Goal: Task Accomplishment & Management: Use online tool/utility

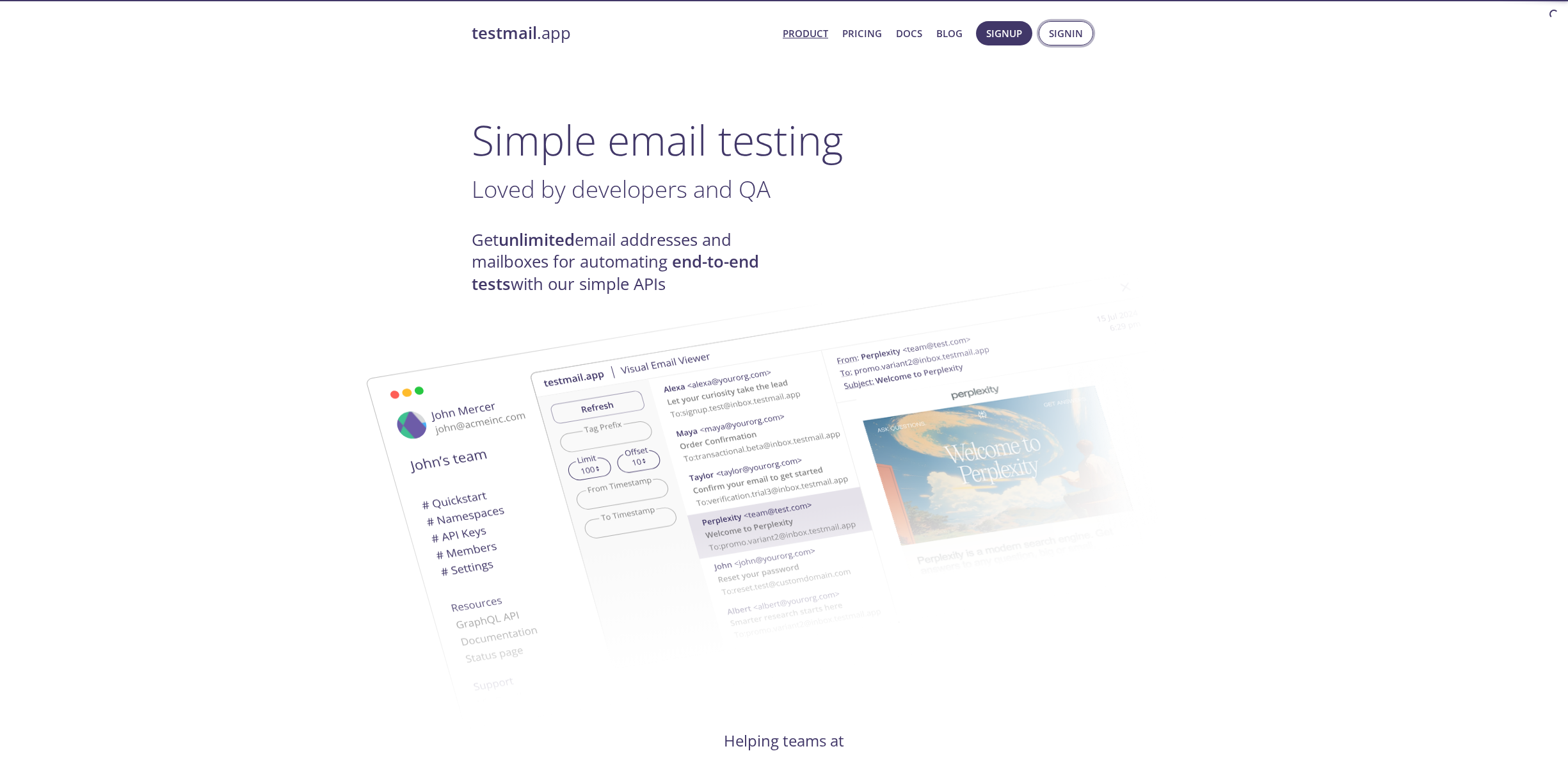
click at [1063, 25] on span "Signin" at bounding box center [1066, 33] width 34 height 17
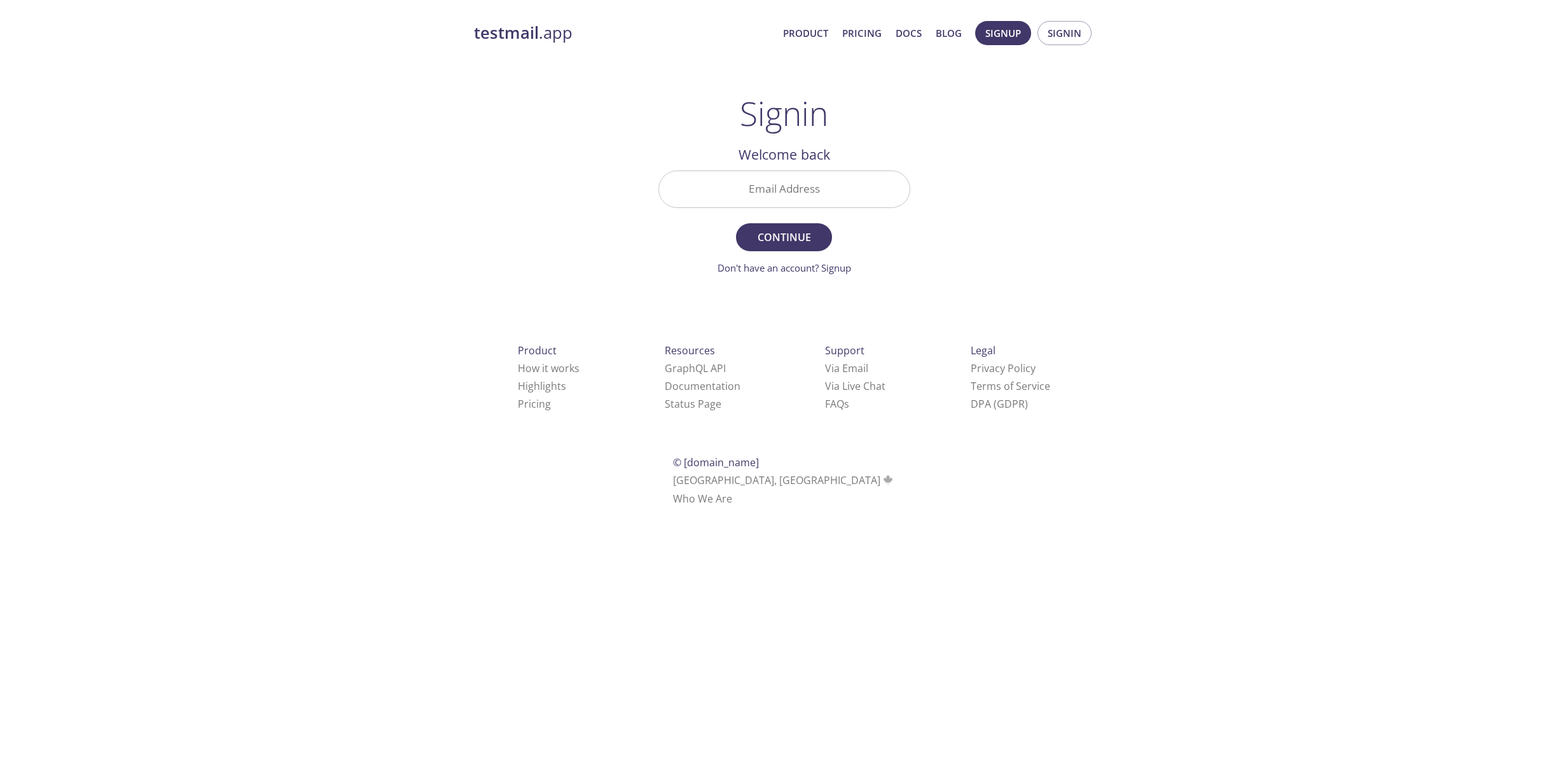
click at [801, 185] on input "Email Address" at bounding box center [784, 189] width 250 height 36
click at [910, 189] on nordpass-icon at bounding box center [910, 189] width 0 height 0
click at [842, 190] on input "Email Address" at bounding box center [784, 189] width 250 height 36
type input "[EMAIL_ADDRESS][PERSON_NAME][DOMAIN_NAME]"
click at [1038, 209] on div "testmail .app Product Pricing Docs Blog Signup Signin Signin Welcome back Email…" at bounding box center [784, 278] width 651 height 531
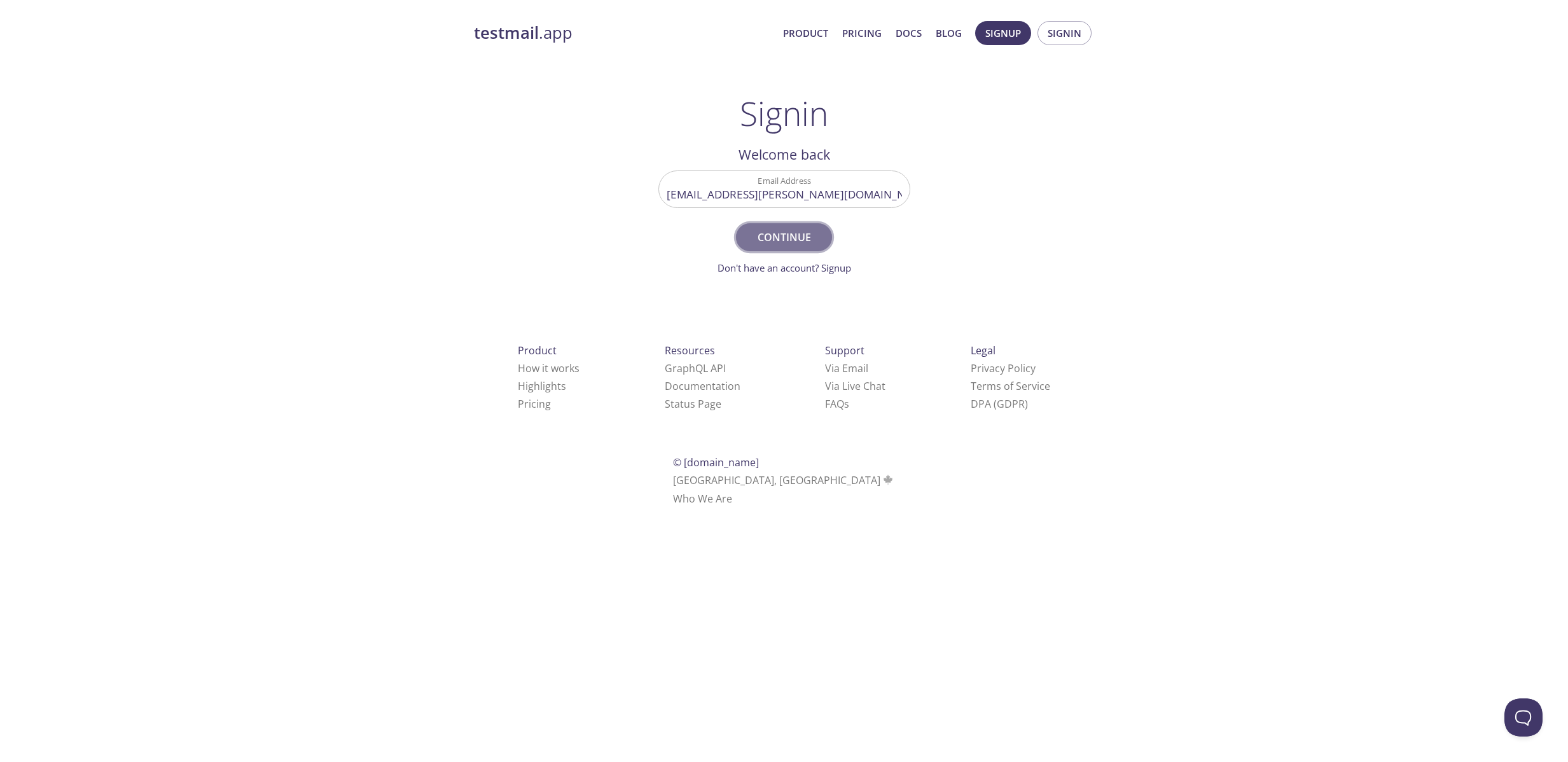
click at [803, 229] on span "Continue" at bounding box center [783, 237] width 68 height 18
click at [548, 181] on div "testmail .app Product Pricing Docs Blog Signup Signin Signin Welcome back Email…" at bounding box center [784, 280] width 651 height 537
click at [759, 149] on h2 "Welcome back" at bounding box center [784, 155] width 252 height 22
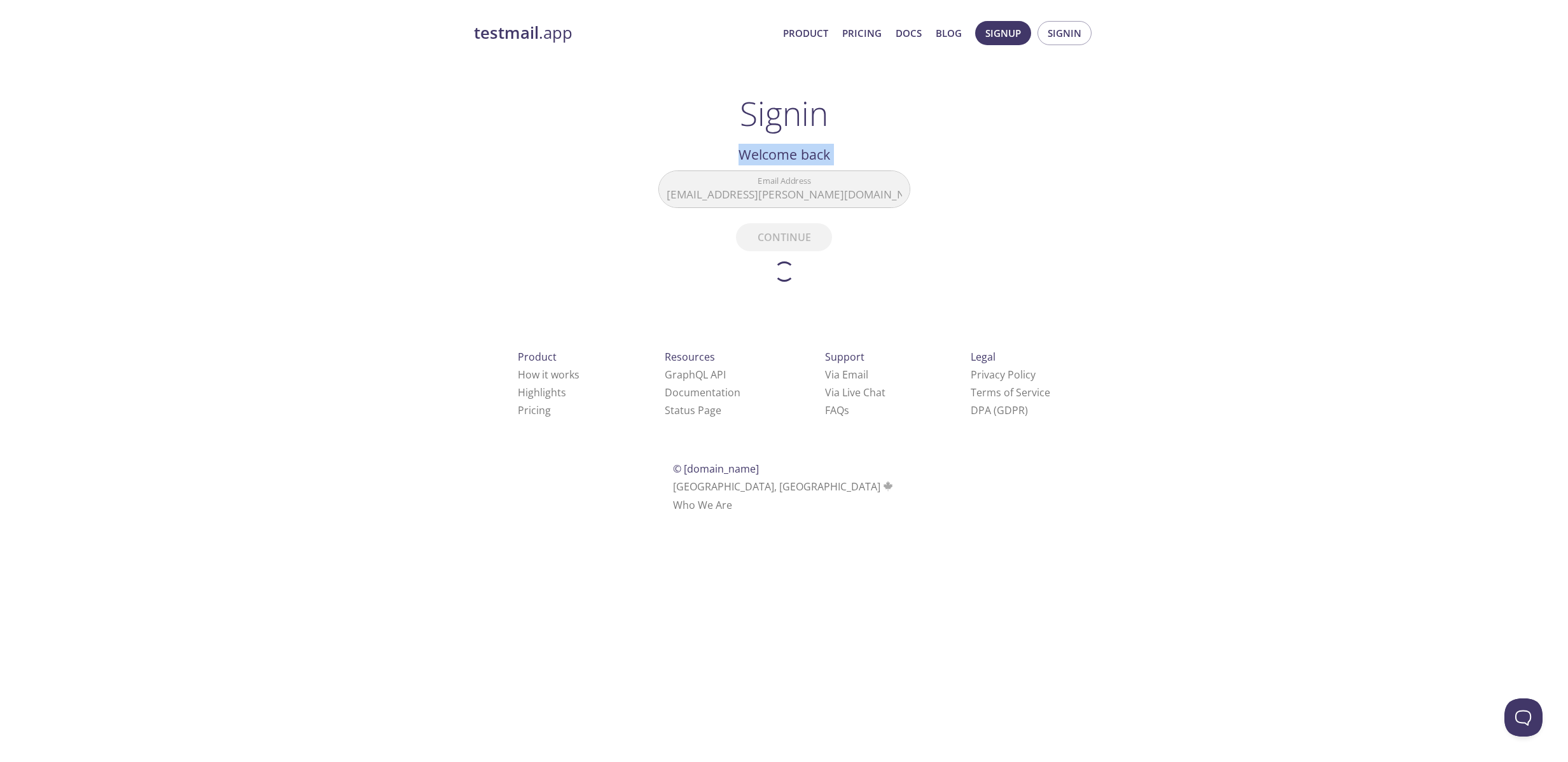
copy h2 "Welcome back"
click at [982, 134] on div "testmail .app Product Pricing Docs Blog Signup Signin Signin Welcome back Email…" at bounding box center [784, 280] width 651 height 537
click at [786, 112] on h1 "Signin" at bounding box center [784, 112] width 89 height 38
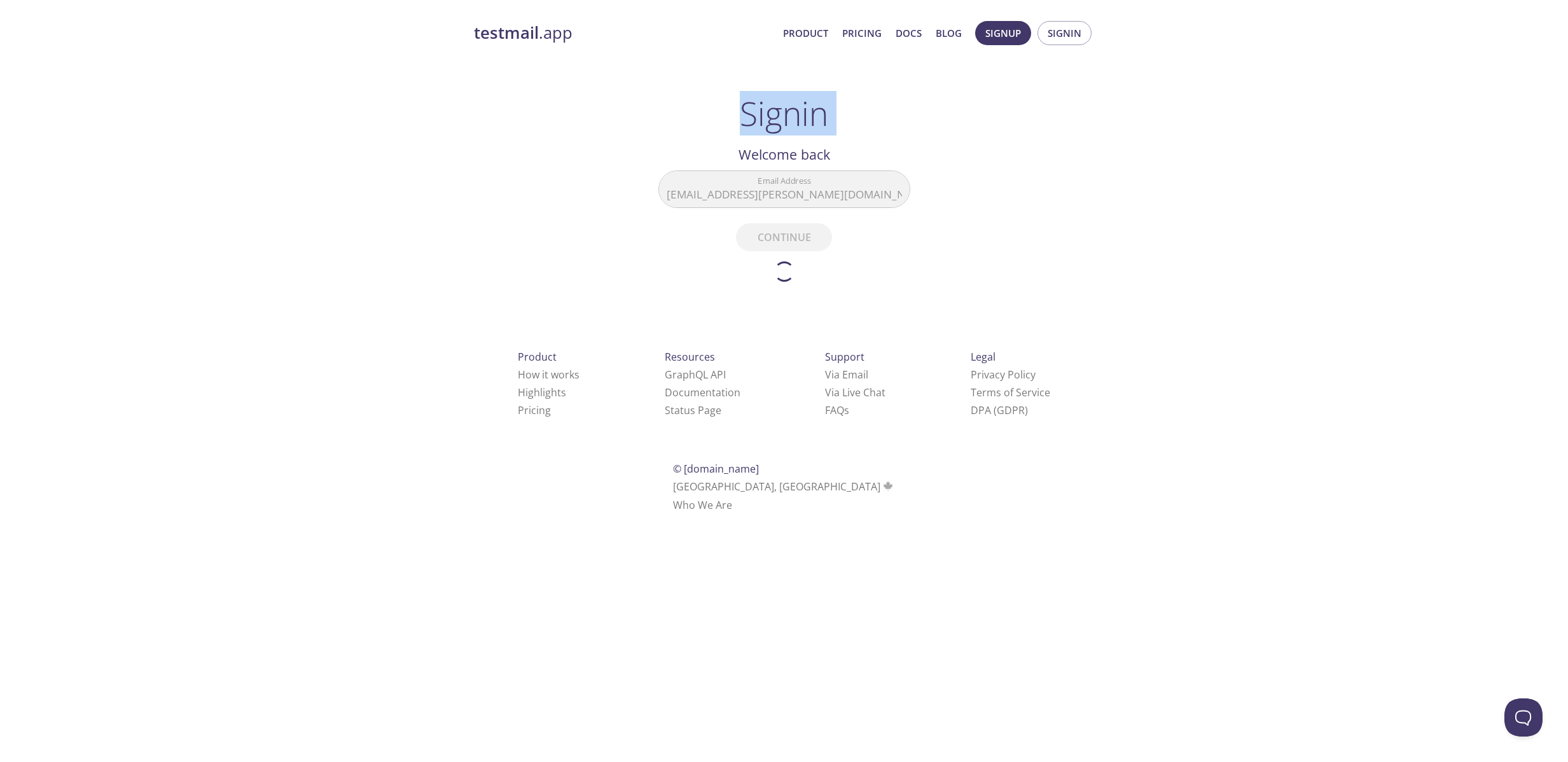
copy h1 "Signin"
click at [936, 120] on div "testmail .app Product Pricing Docs Blog Signup Signin Signin Welcome back Email…" at bounding box center [784, 280] width 651 height 537
click at [856, 126] on div "Signin Welcome back Email Address jan.kenneth.aarhaug@remarkable.no Continue Do…" at bounding box center [784, 188] width 252 height 188
click at [787, 120] on h1 "Signin" at bounding box center [784, 112] width 89 height 38
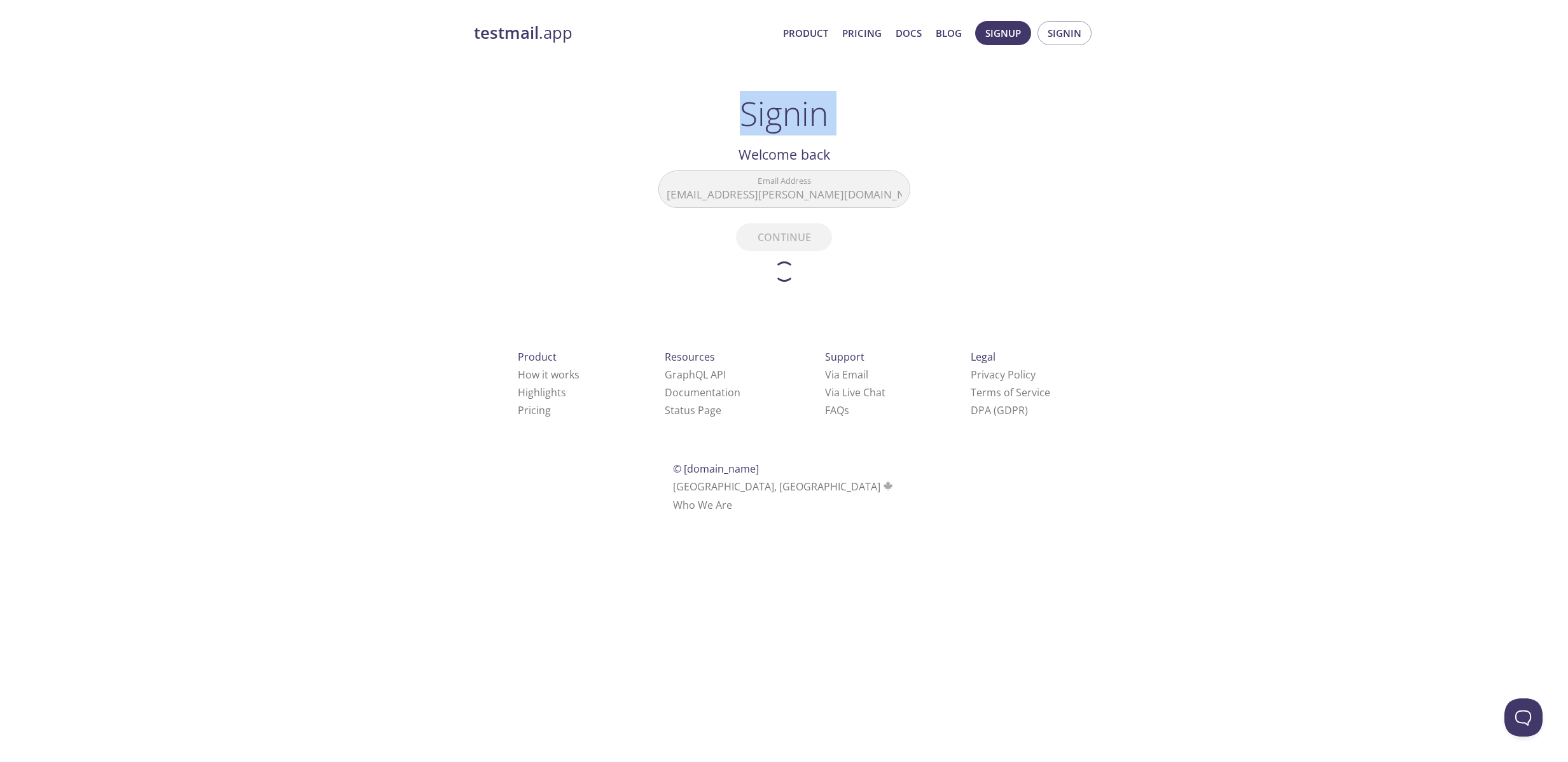
click at [787, 120] on h1 "Signin" at bounding box center [784, 112] width 89 height 38
click at [679, 112] on div "Signin Welcome back Email Address jan.kenneth.aarhaug@remarkable.no Continue Do…" at bounding box center [784, 188] width 252 height 188
drag, startPoint x: 736, startPoint y: 114, endPoint x: 874, endPoint y: 120, distance: 138.1
click at [874, 120] on div "Signin Welcome back Email Address jan.kenneth.aarhaug@remarkable.no Continue Do…" at bounding box center [784, 188] width 252 height 188
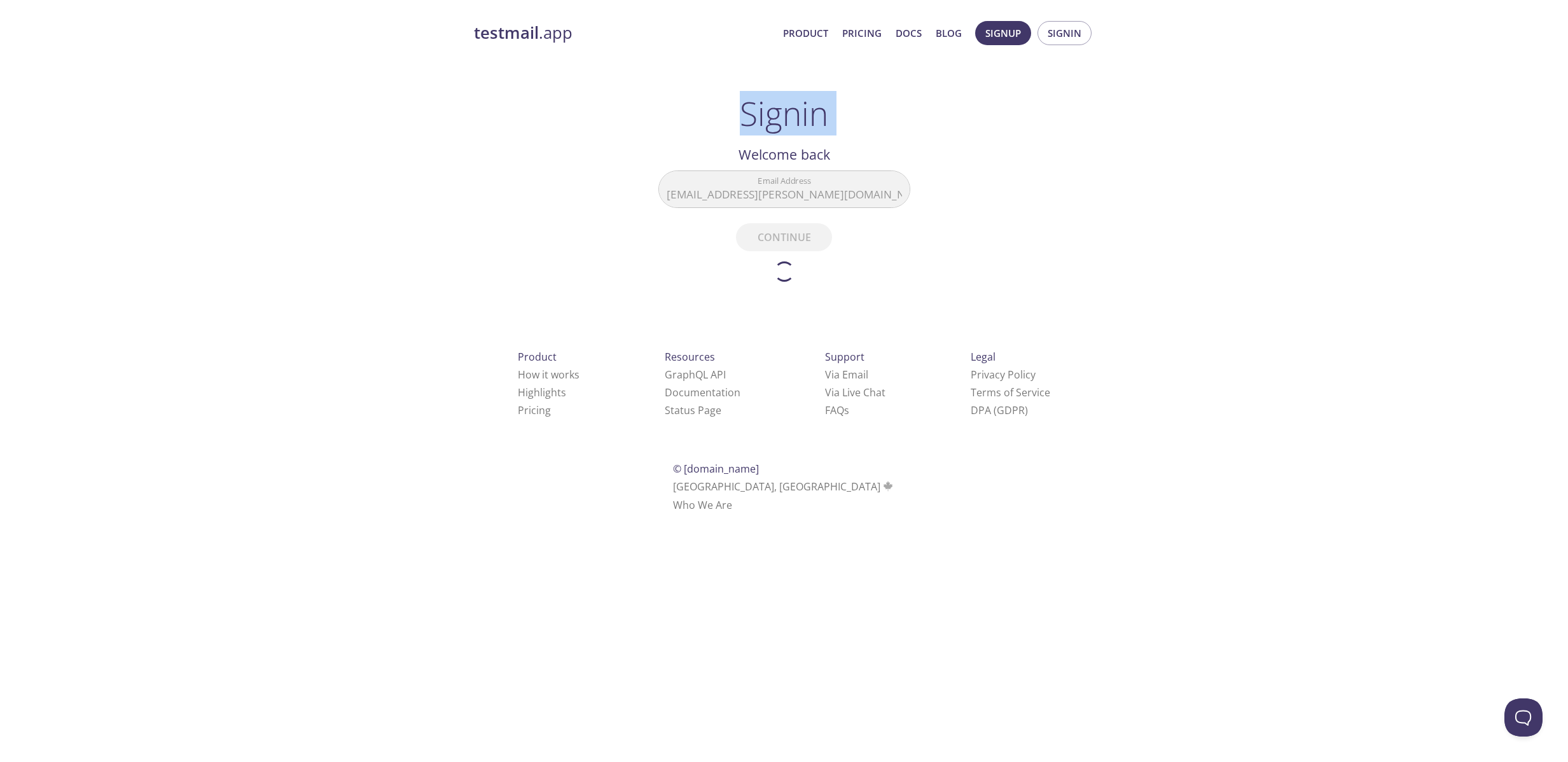
drag, startPoint x: 845, startPoint y: 117, endPoint x: 722, endPoint y: 111, distance: 123.1
click at [722, 111] on div "Signin Welcome back Email Address jan.kenneth.aarhaug@remarkable.no Continue Do…" at bounding box center [784, 188] width 252 height 188
drag, startPoint x: 722, startPoint y: 111, endPoint x: 871, endPoint y: 120, distance: 149.3
click at [865, 120] on div "Signin Welcome back Email Address jan.kenneth.aarhaug@remarkable.no Continue Do…" at bounding box center [784, 188] width 252 height 188
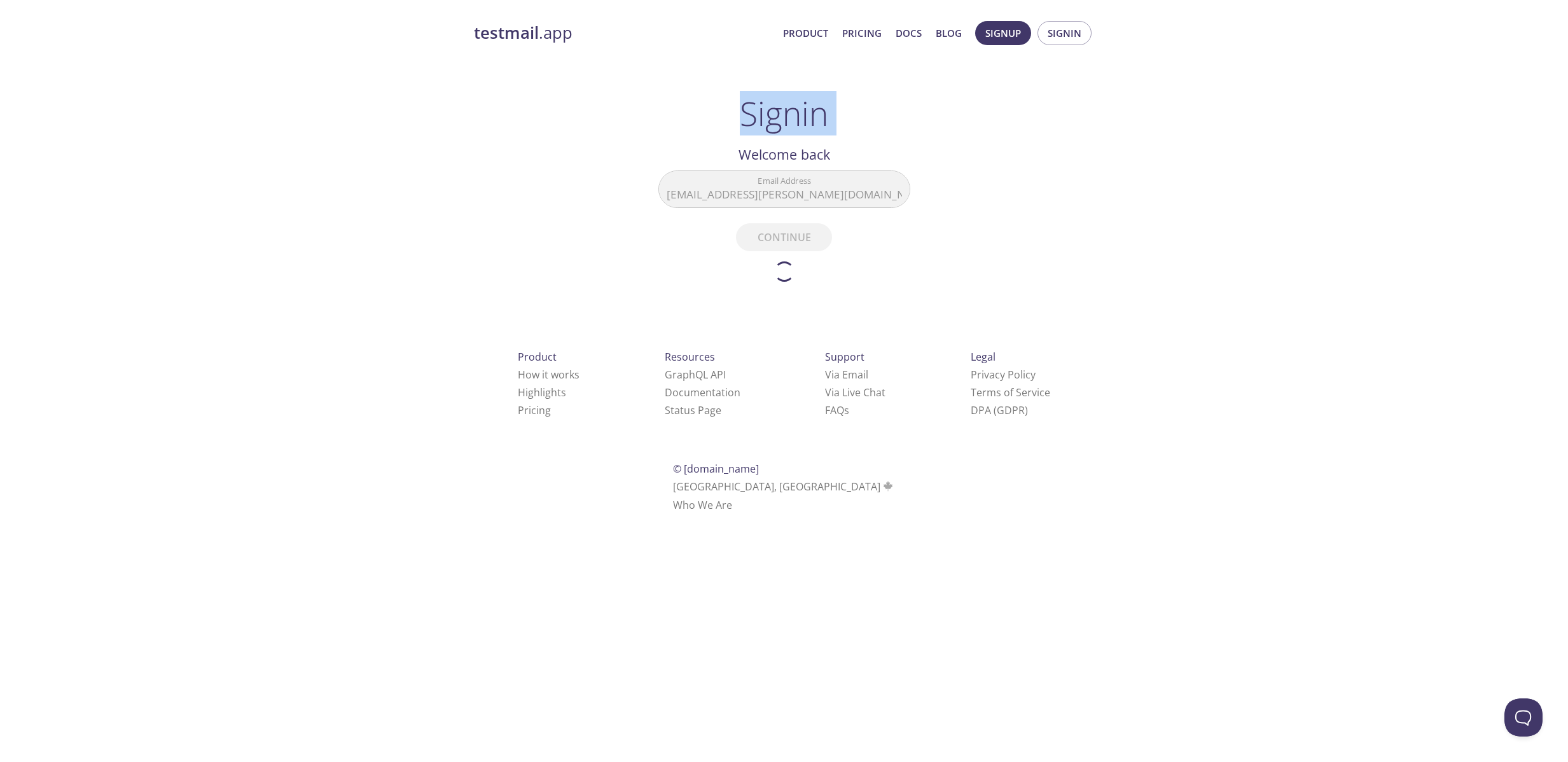
click at [872, 120] on div "Signin Welcome back Email Address jan.kenneth.aarhaug@remarkable.no Continue Do…" at bounding box center [784, 188] width 252 height 188
click at [1294, 77] on div "testmail .app Product Pricing Docs Blog Signup Signin Signin Welcome back Email…" at bounding box center [784, 280] width 1568 height 537
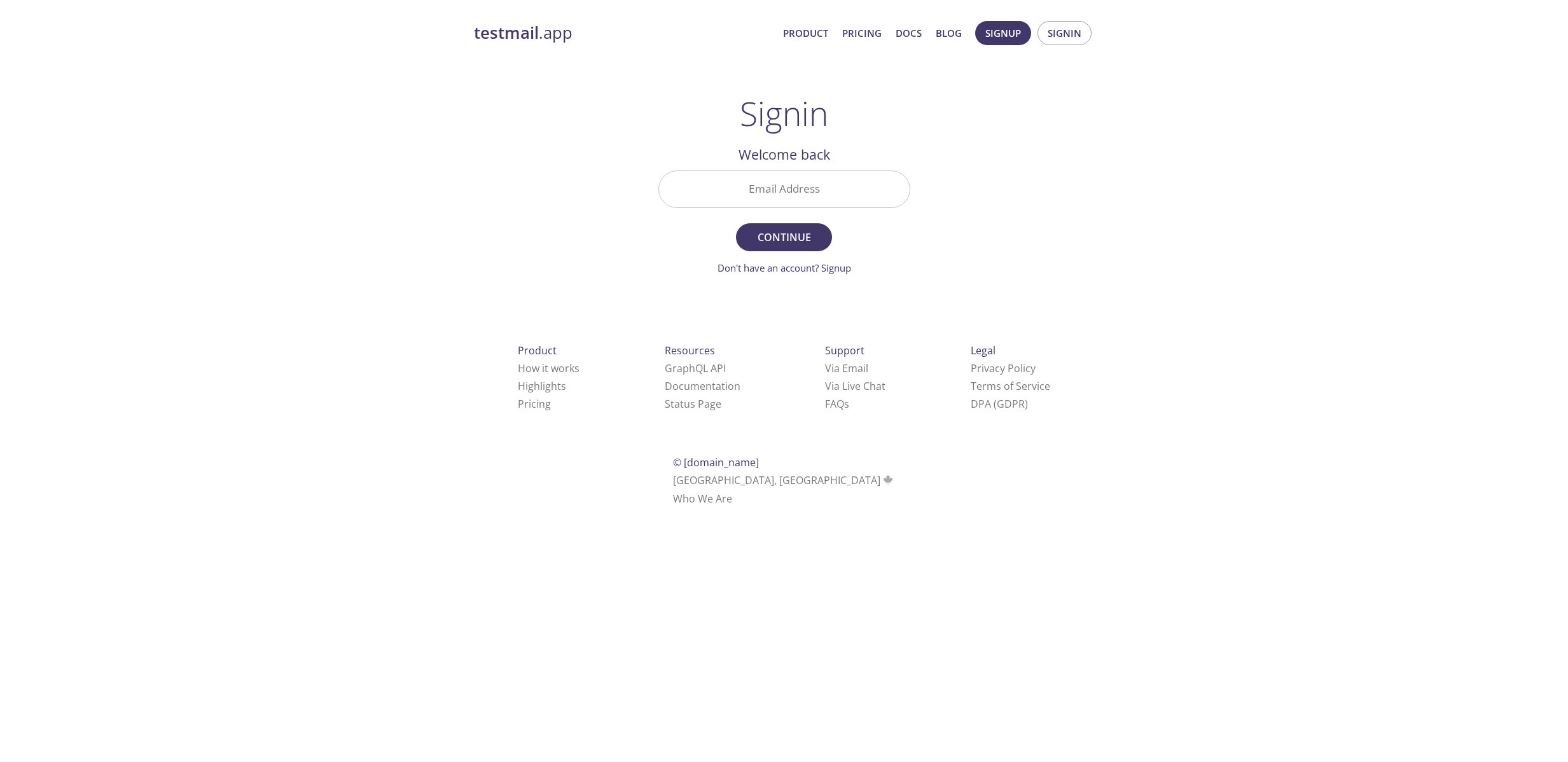
click at [757, 182] on input "Email Address" at bounding box center [784, 189] width 250 height 36
type input "[EMAIL_ADDRESS][PERSON_NAME][DOMAIN_NAME]"
click at [626, 236] on div "testmail .app Product Pricing Docs Blog Signup Signin Signin Welcome back Email…" at bounding box center [784, 278] width 651 height 531
click at [800, 236] on span "Continue" at bounding box center [783, 237] width 68 height 18
click at [828, 201] on input "Signin Security Code" at bounding box center [784, 189] width 250 height 36
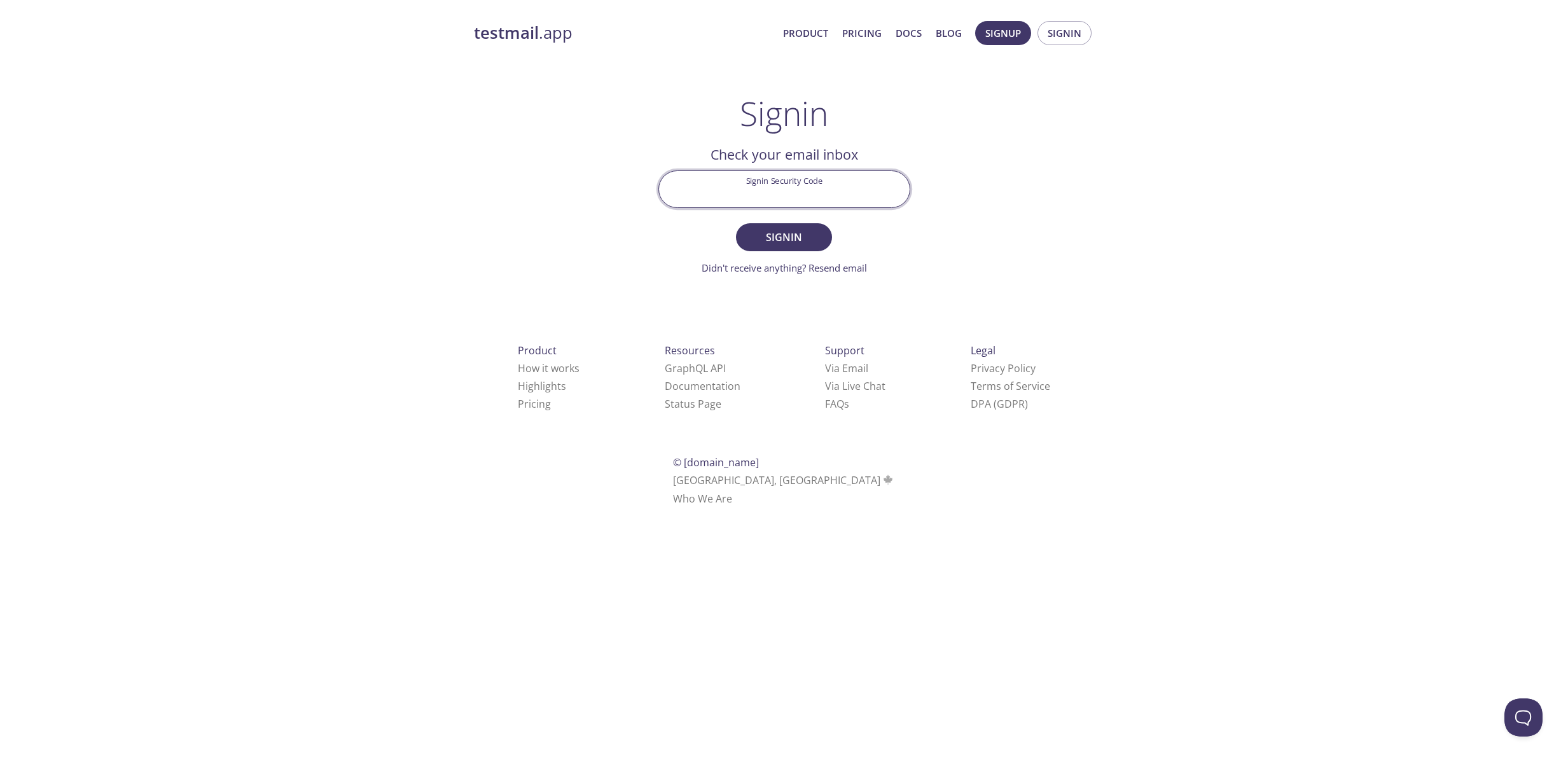
paste input "CE366A3"
type input "CE366A3"
click at [974, 231] on div "testmail .app Product Pricing Docs Blog Signup Signin Signin Welcome back Email…" at bounding box center [784, 278] width 651 height 531
click at [789, 241] on span "Signin" at bounding box center [783, 237] width 68 height 18
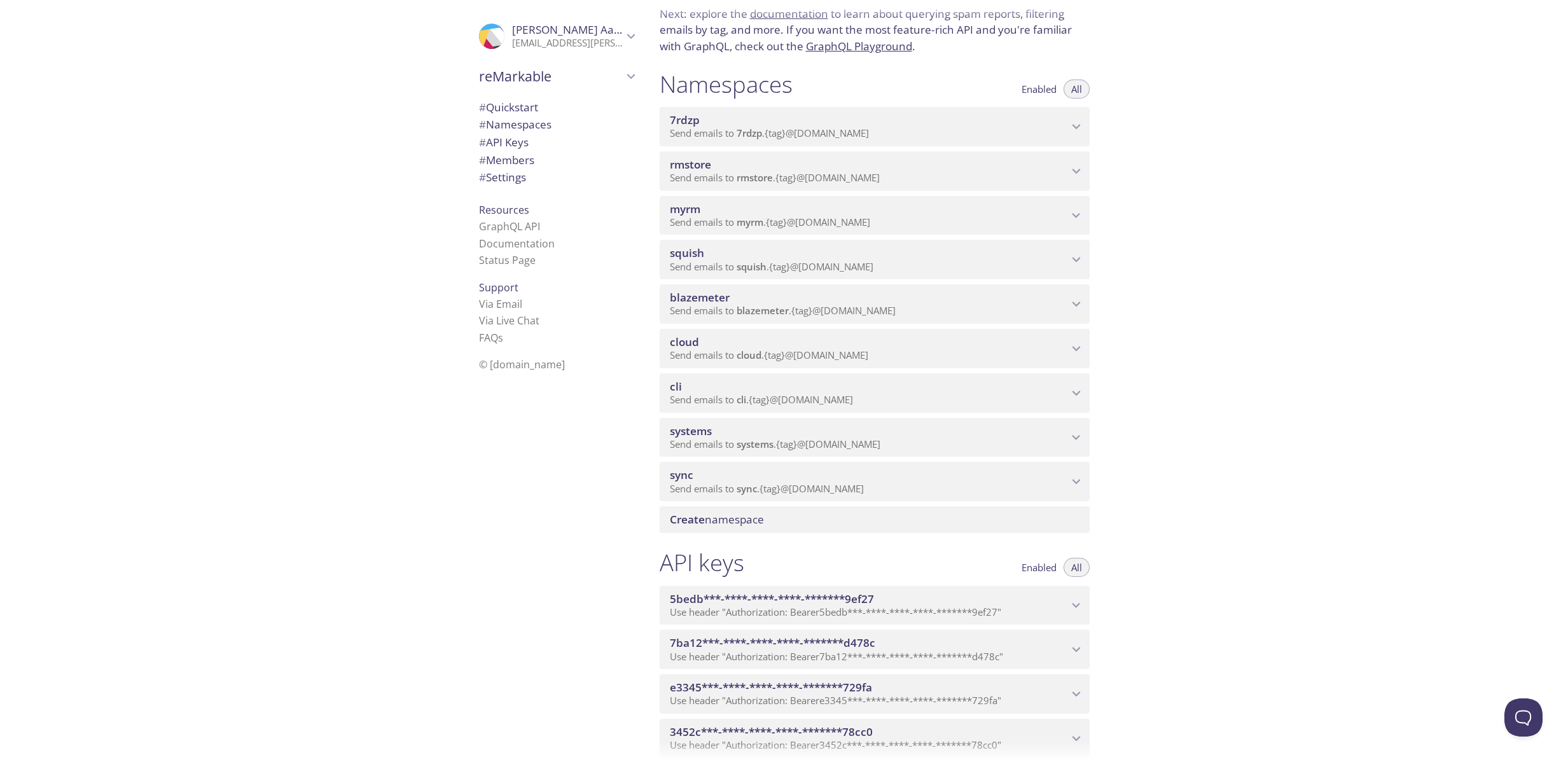
scroll to position [142, 0]
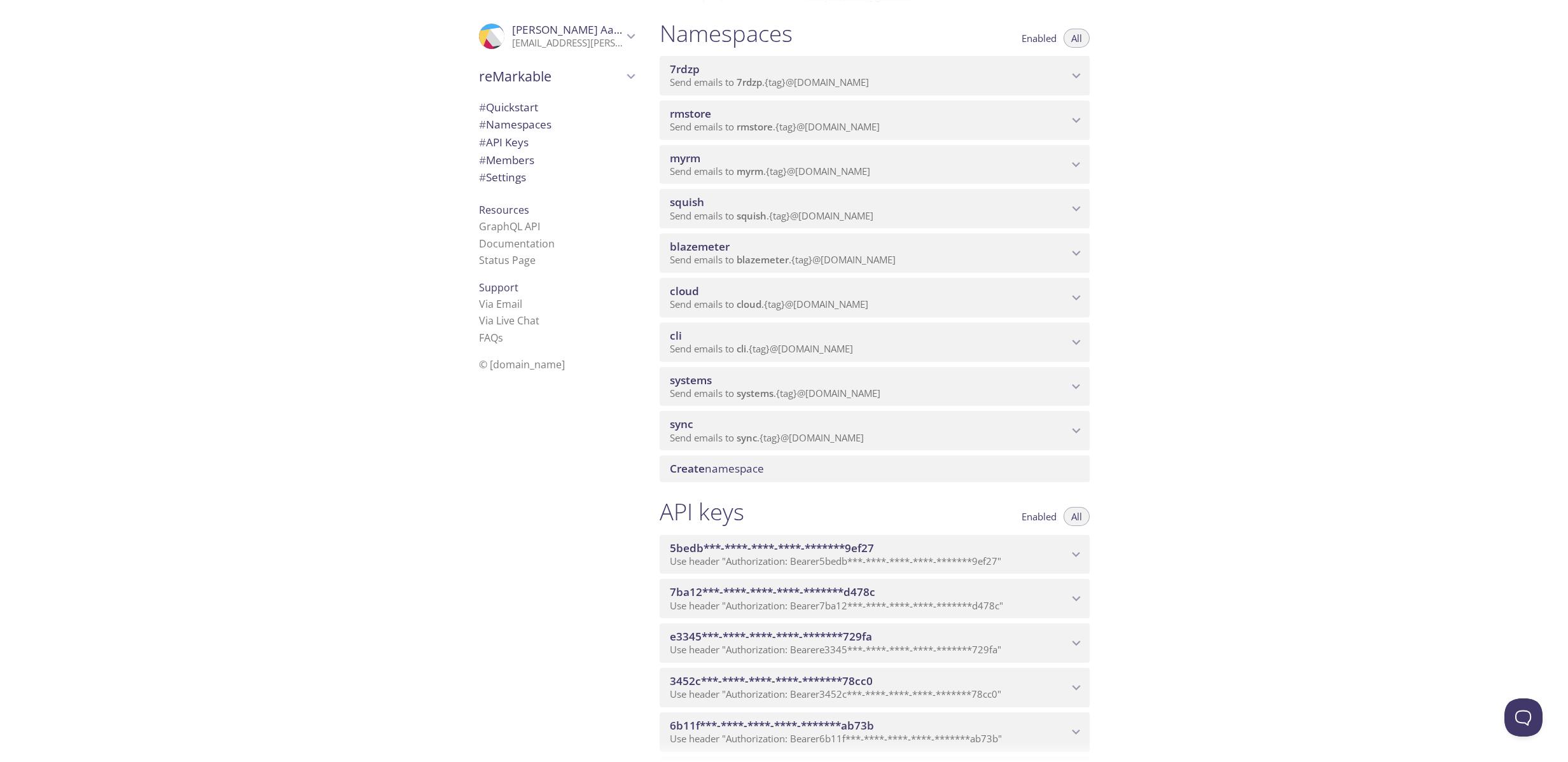
click at [835, 393] on span "Send emails to systems . {tag} @[DOMAIN_NAME]" at bounding box center [775, 393] width 211 height 12
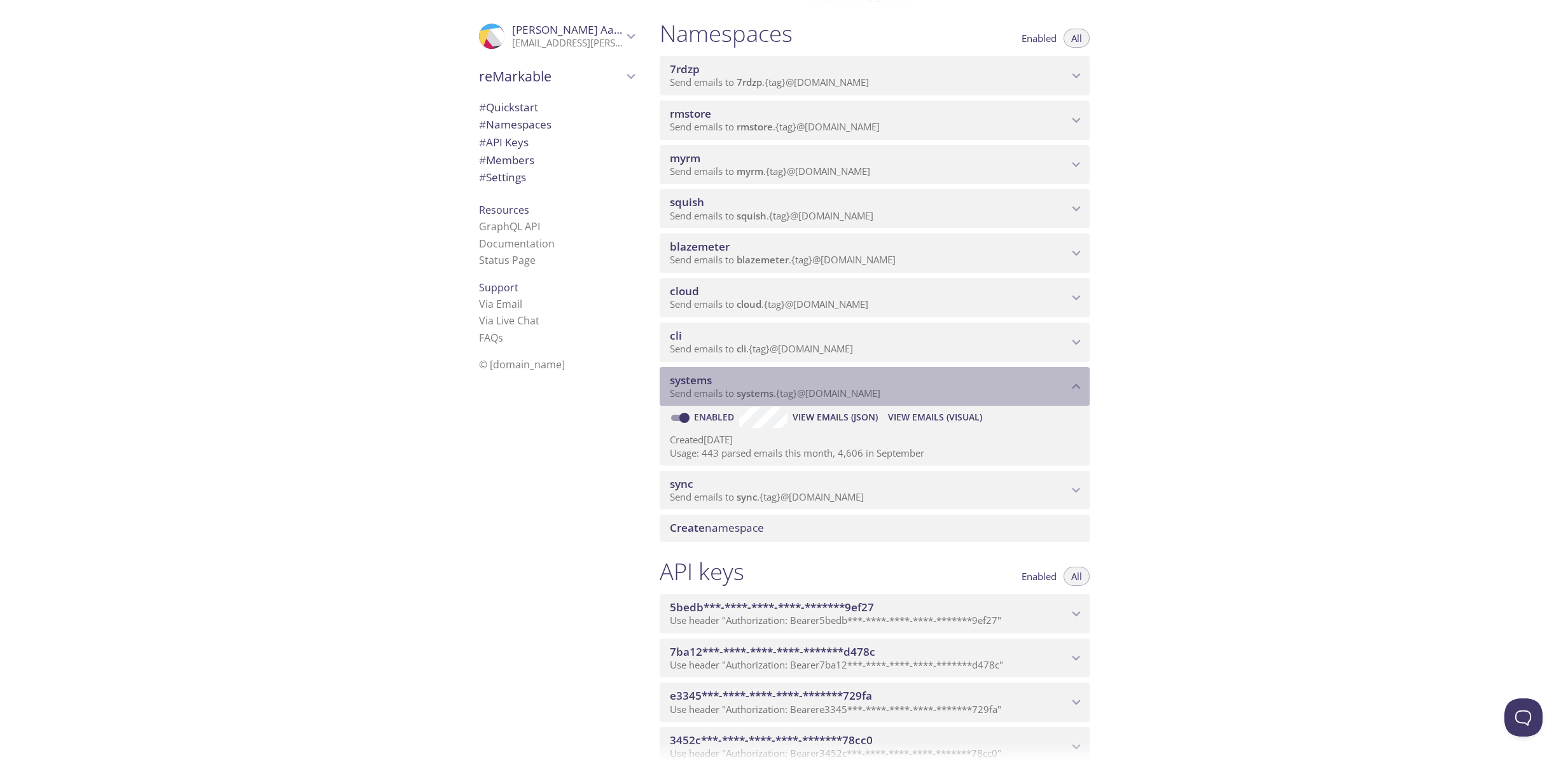
drag, startPoint x: 902, startPoint y: 394, endPoint x: 756, endPoint y: 397, distance: 146.0
click at [756, 397] on p "Send emails to systems . {tag} @[DOMAIN_NAME]" at bounding box center [868, 394] width 398 height 12
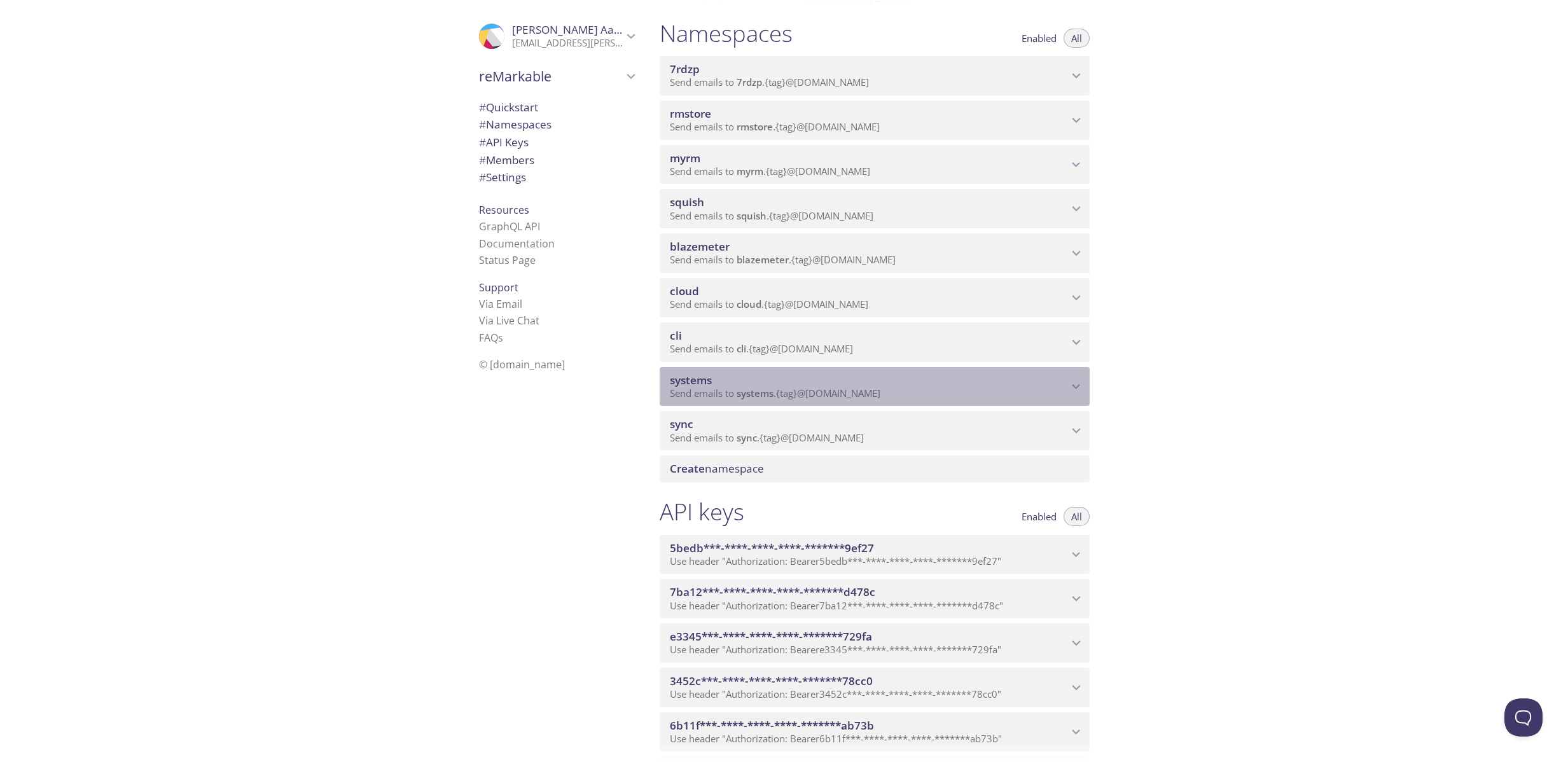
click at [786, 390] on span "Send emails to systems . {tag} @[DOMAIN_NAME]" at bounding box center [775, 393] width 211 height 12
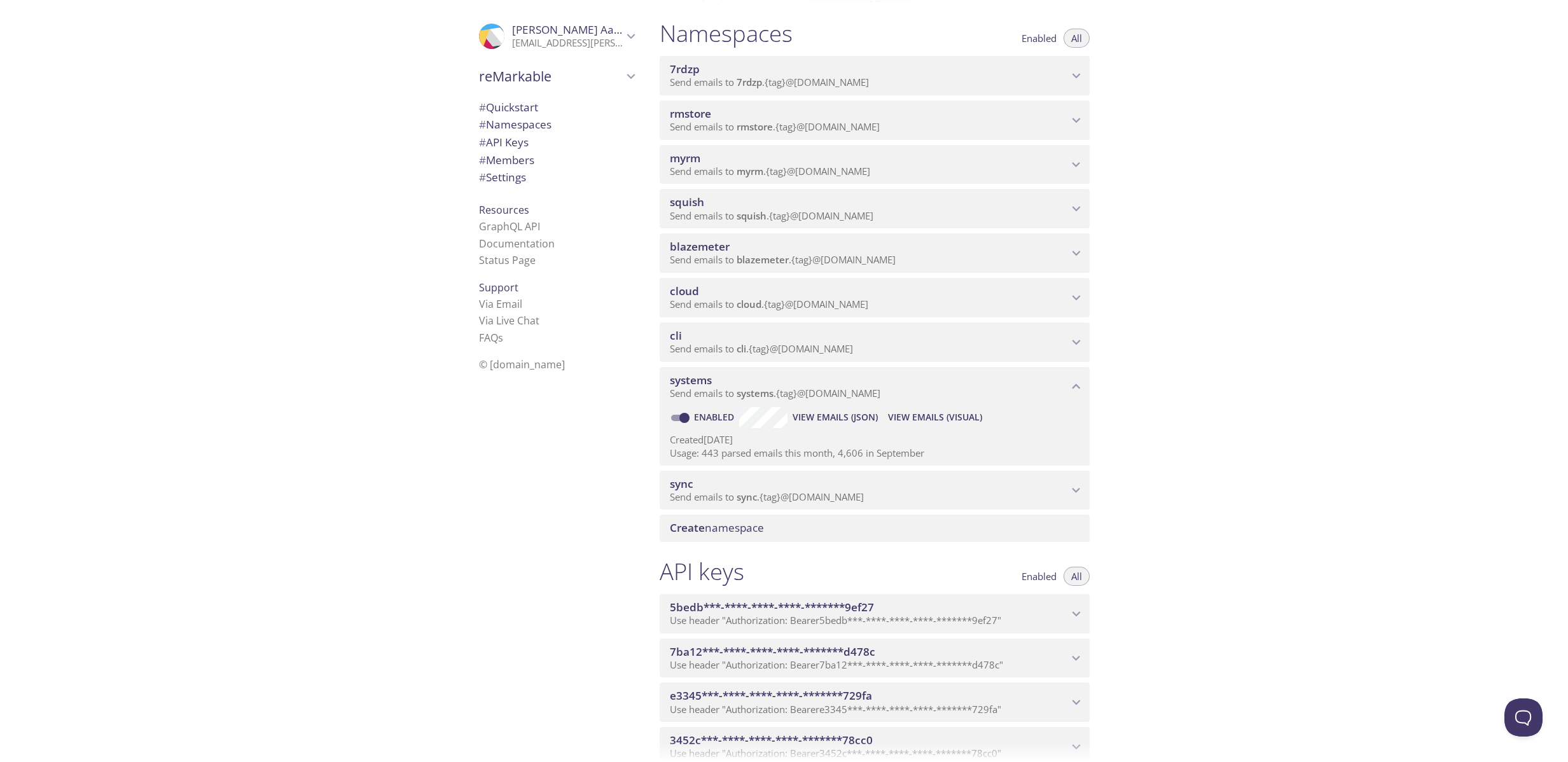
click at [379, 130] on div ".cls-1 { fill: #6d5ca8; } .cls-2 { fill: #3fc191; } .cls-3 { fill: #3b4752; } .…" at bounding box center [324, 381] width 650 height 762
click at [444, 264] on div ".cls-1 { fill: #6d5ca8; } .cls-2 { fill: #3fc191; } .cls-3 { fill: #3b4752; } .…" at bounding box center [324, 381] width 650 height 762
click at [429, 207] on div ".cls-1 { fill: #6d5ca8; } .cls-2 { fill: #3fc191; } .cls-3 { fill: #3b4752; } .…" at bounding box center [324, 381] width 650 height 762
click at [572, 81] on span "reMarkable" at bounding box center [551, 76] width 144 height 18
click at [428, 110] on div ".cls-1 { fill: #6d5ca8; } .cls-2 { fill: #3fc191; } .cls-3 { fill: #3b4752; } .…" at bounding box center [324, 381] width 650 height 762
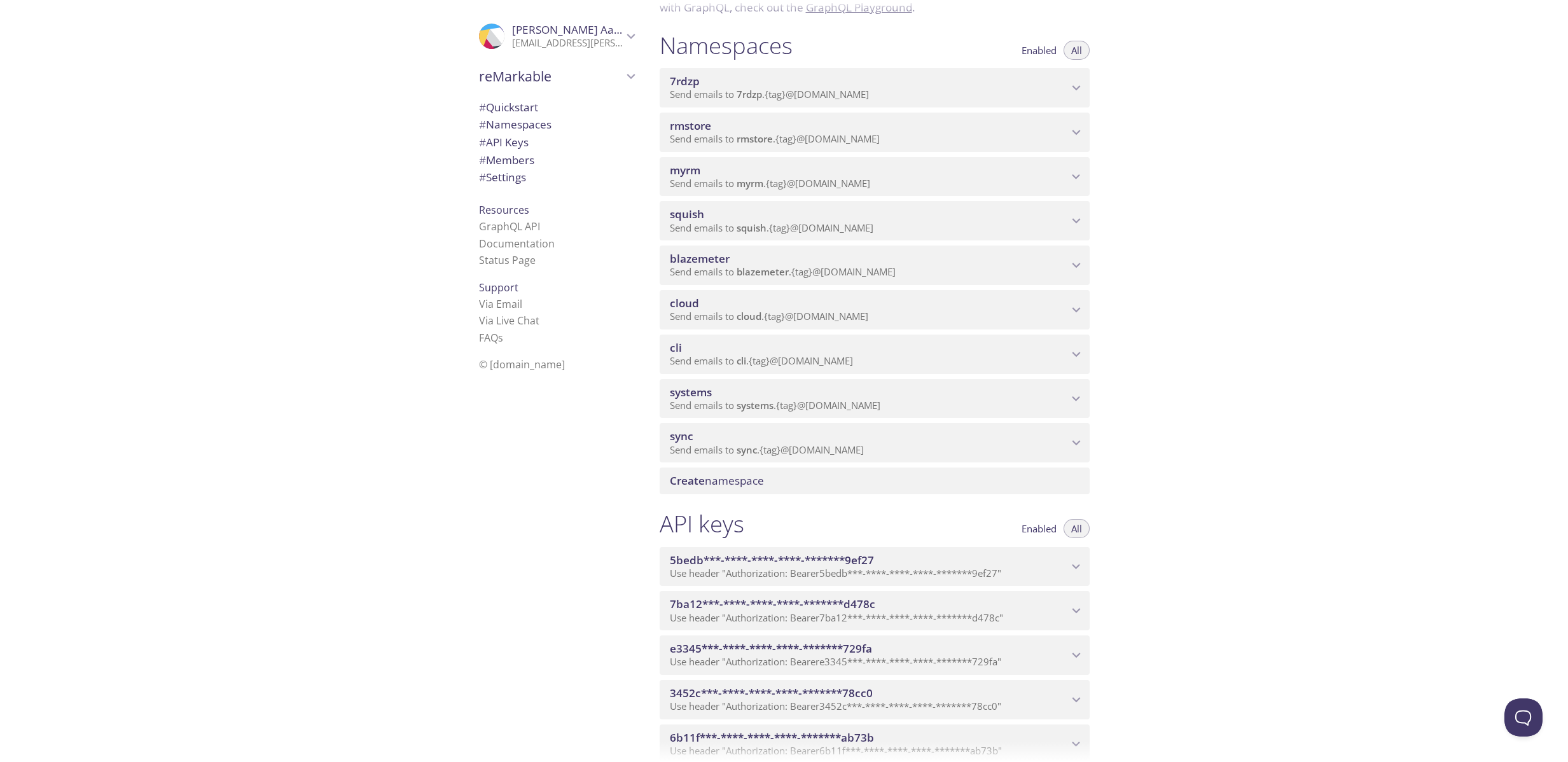
scroll to position [144, 0]
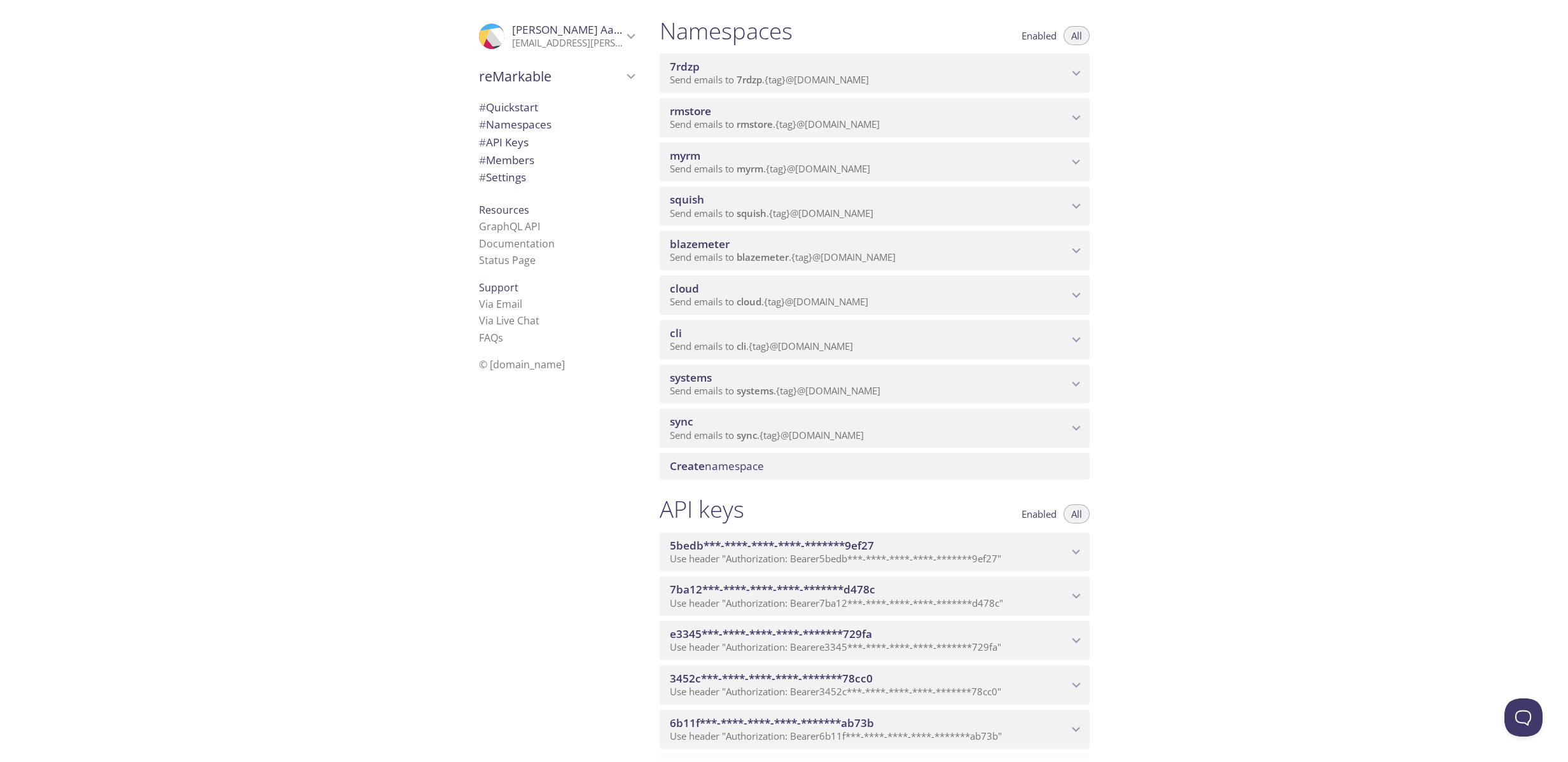
click at [912, 378] on span "systems" at bounding box center [868, 378] width 398 height 14
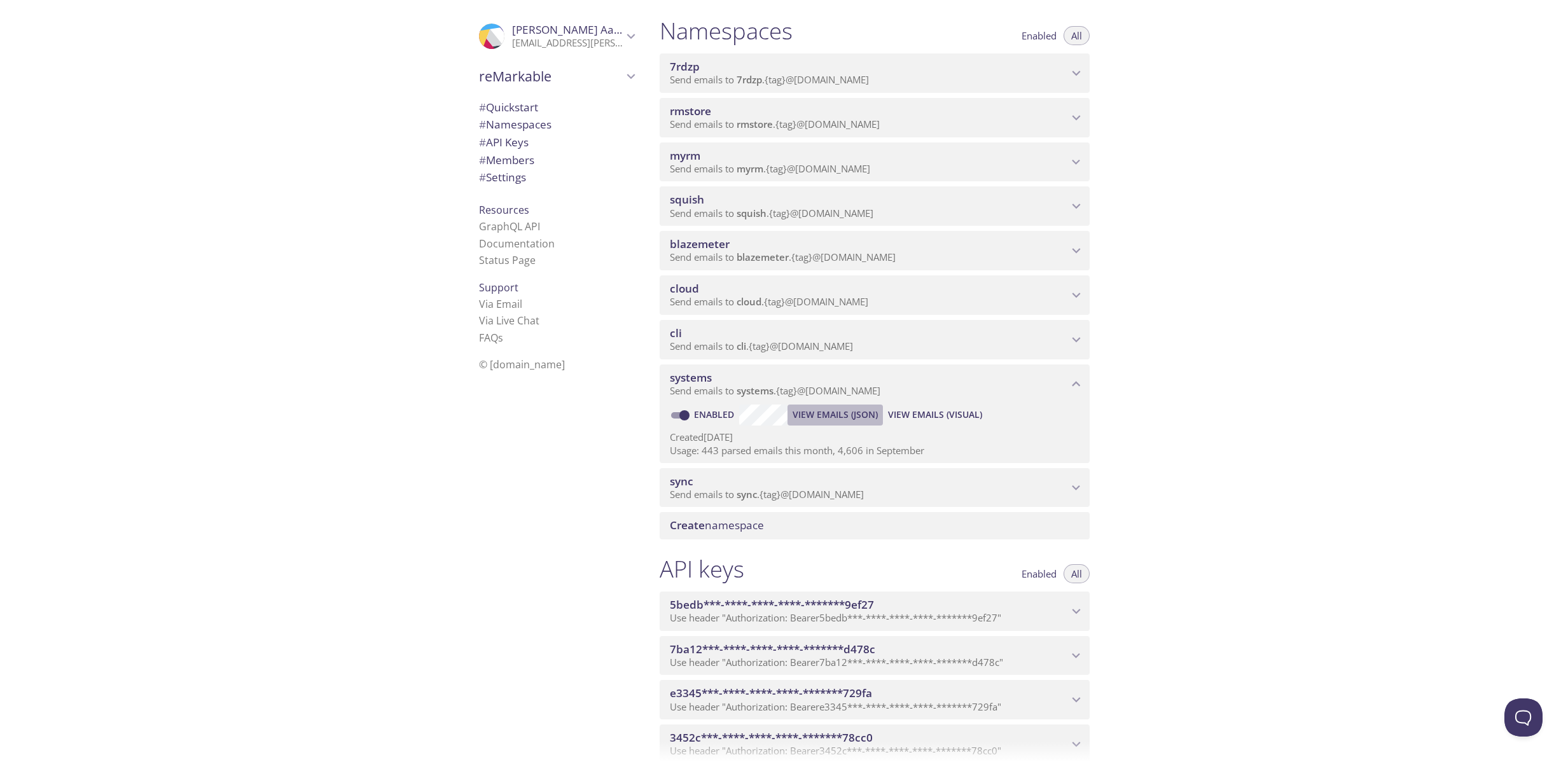
click at [849, 417] on span "View Emails (JSON)" at bounding box center [835, 414] width 85 height 15
click at [962, 414] on span "View Emails (Visual)" at bounding box center [935, 414] width 94 height 15
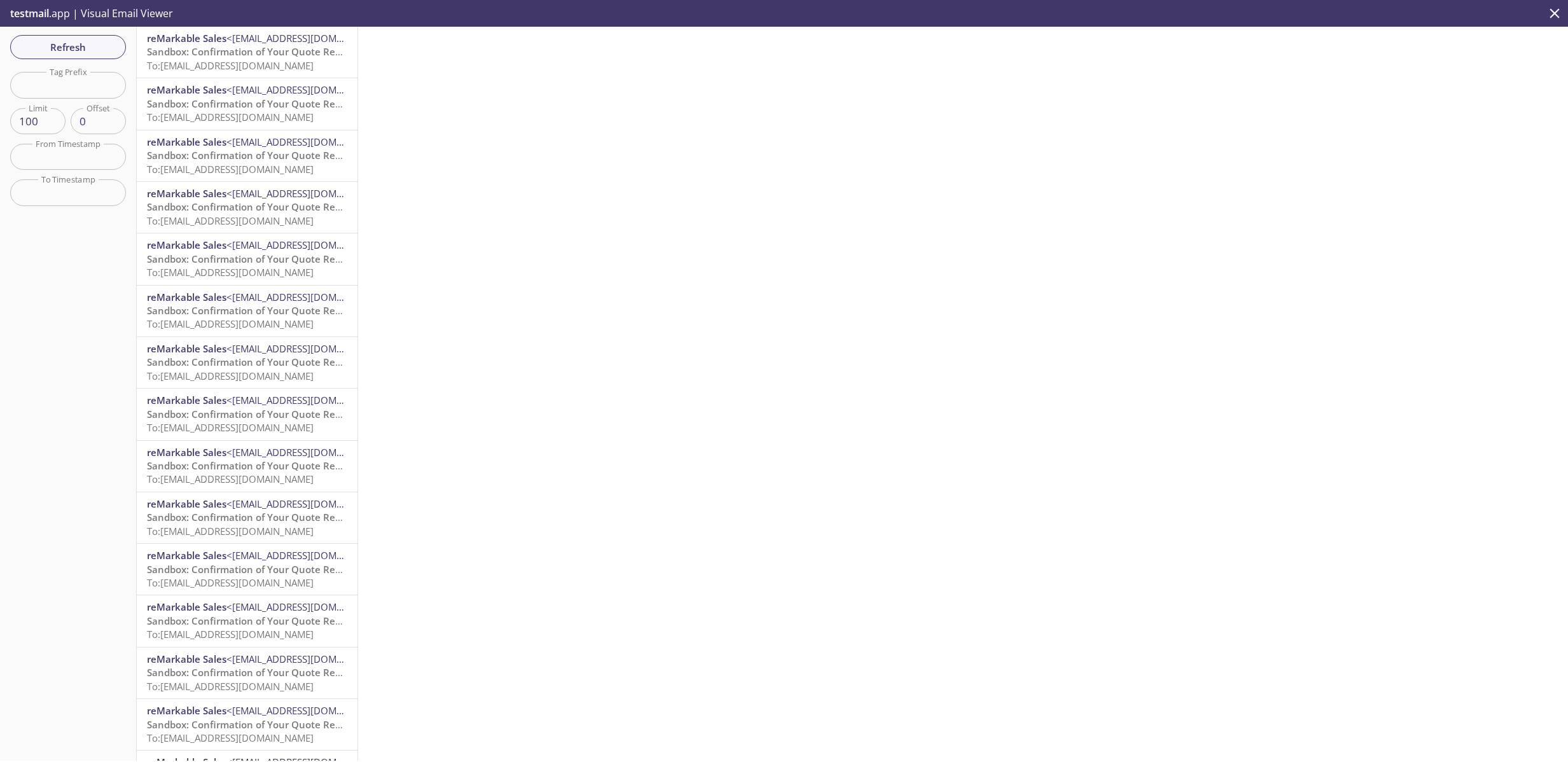
click at [287, 47] on span "Sandbox: Confirmation of Your Quote Request - [Quote Number: 00032385]" at bounding box center [322, 51] width 350 height 12
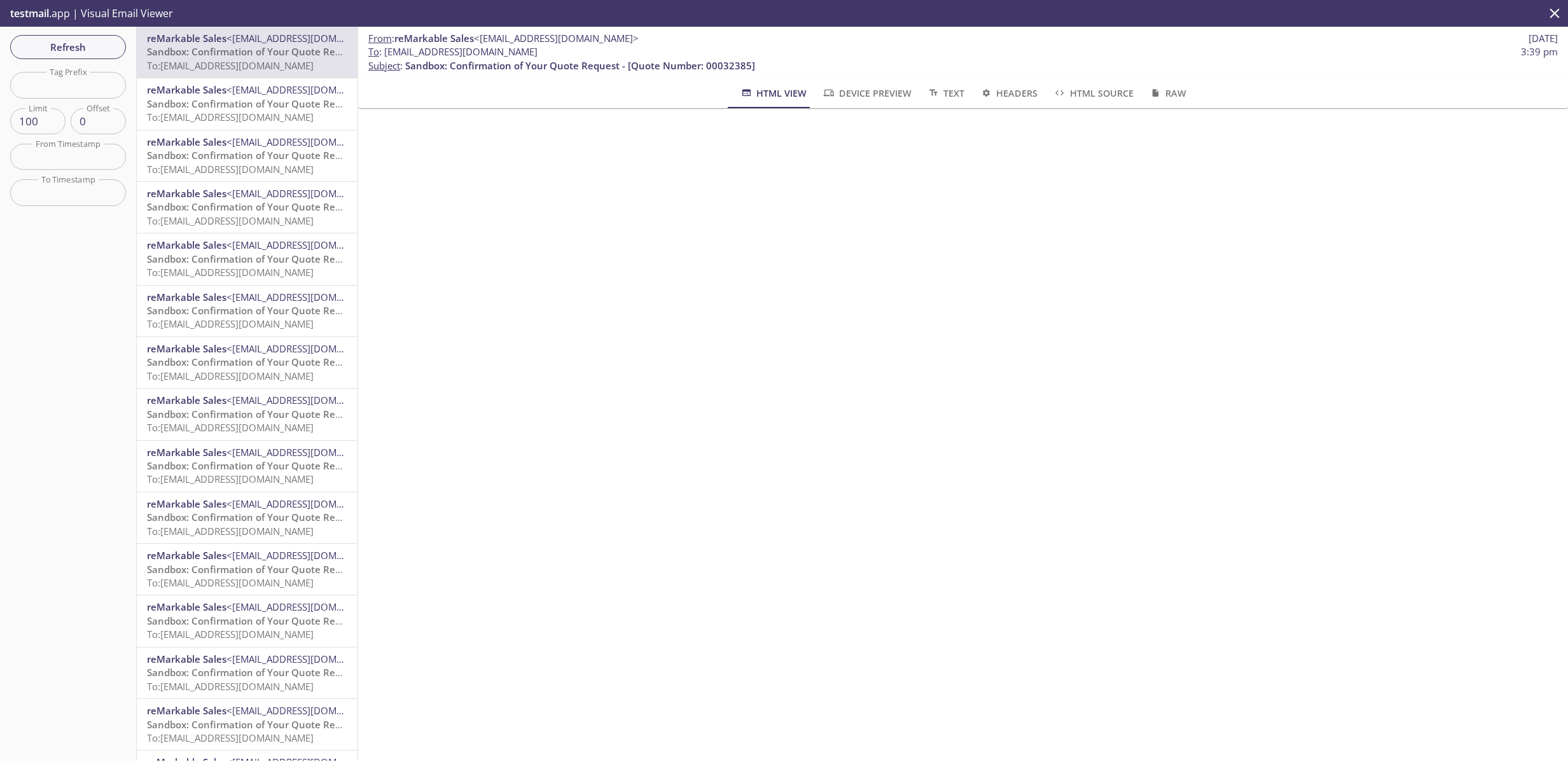
click at [100, 47] on span "Refresh" at bounding box center [68, 47] width 96 height 17
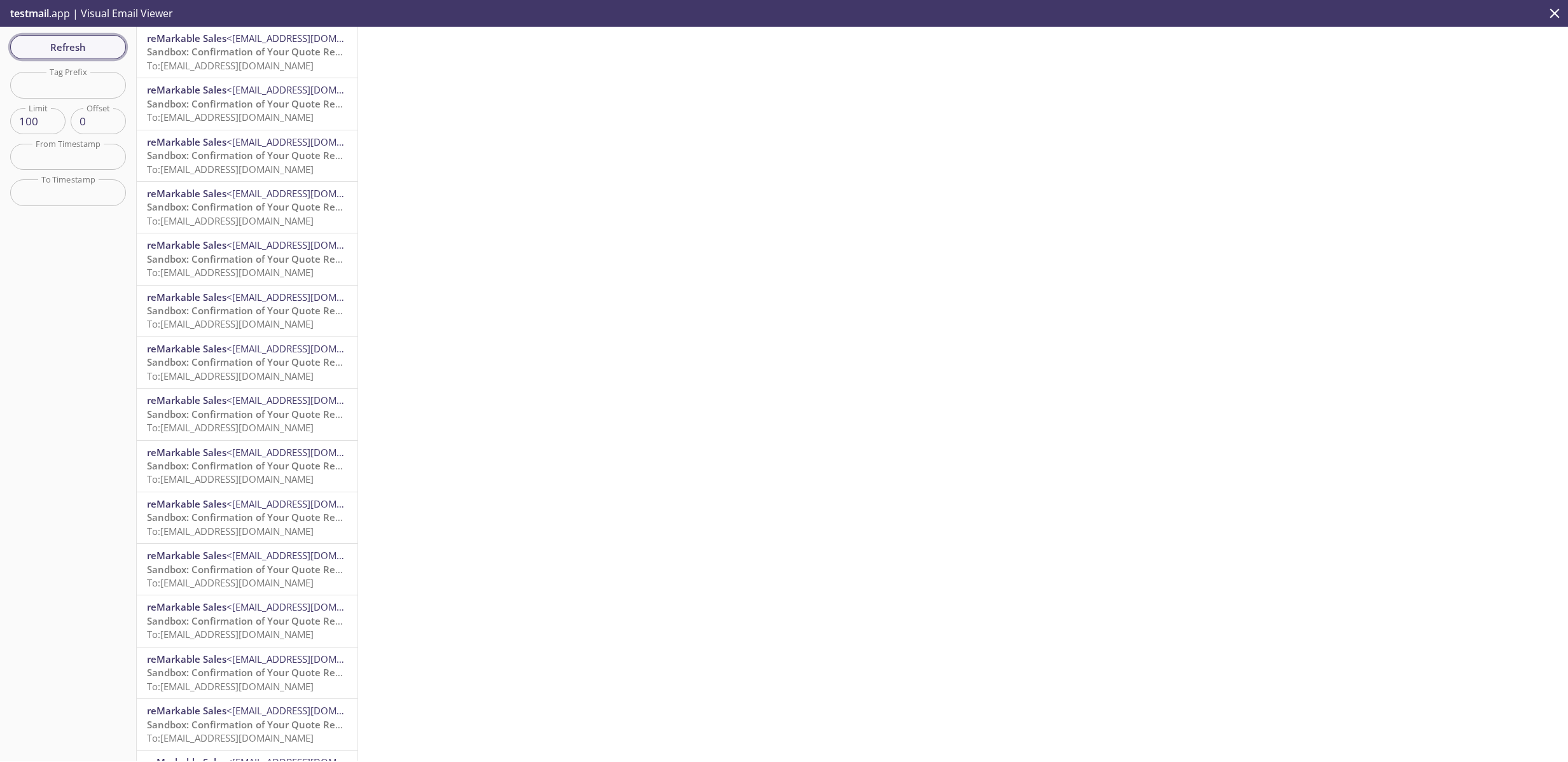
click at [52, 50] on span "Refresh" at bounding box center [68, 47] width 96 height 17
click at [56, 48] on span "Refresh" at bounding box center [68, 47] width 96 height 17
click at [59, 49] on span "Refresh" at bounding box center [68, 47] width 96 height 17
click at [59, 50] on span "Refresh" at bounding box center [68, 47] width 96 height 17
click at [247, 61] on span "To: [EMAIL_ADDRESS][DOMAIN_NAME]" at bounding box center [230, 65] width 167 height 12
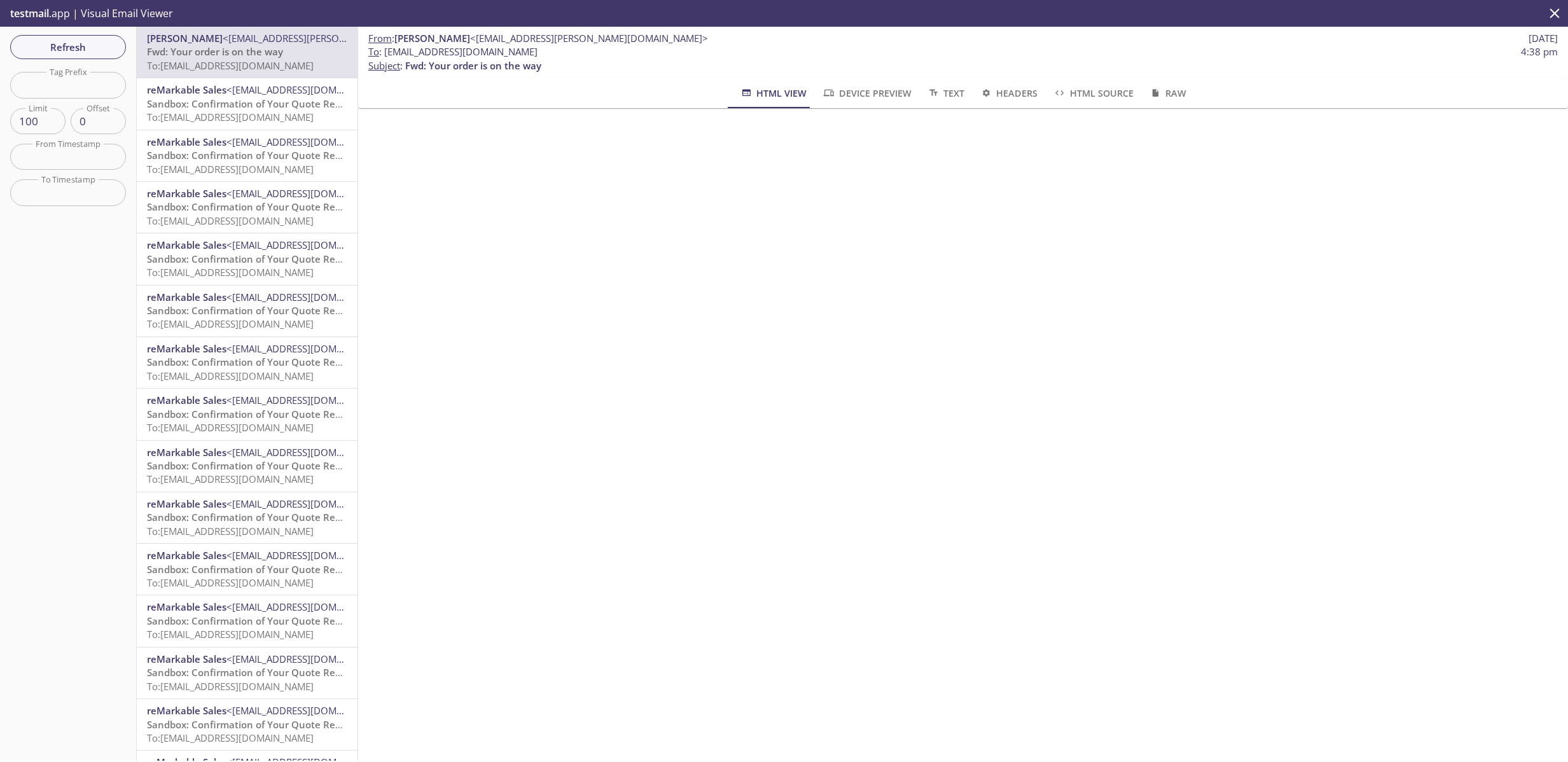
click at [864, 93] on span "Device Preview" at bounding box center [866, 93] width 89 height 16
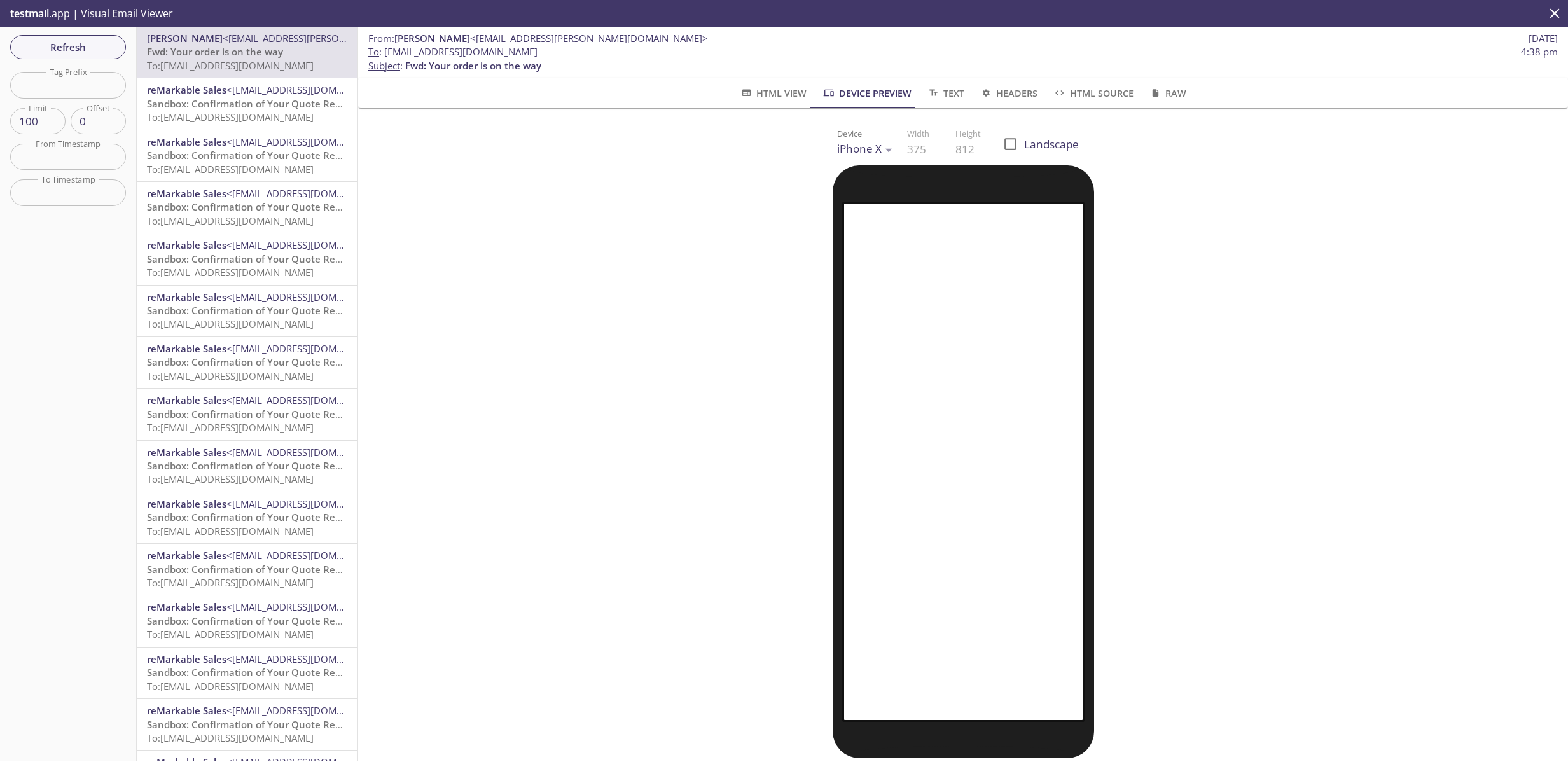
click at [870, 149] on body ".cls-1 { fill: #6d5ca8; } .cls-2 { fill: #3fc191; } .cls-3 { fill: #3b4752; } .…" at bounding box center [784, 381] width 1568 height 762
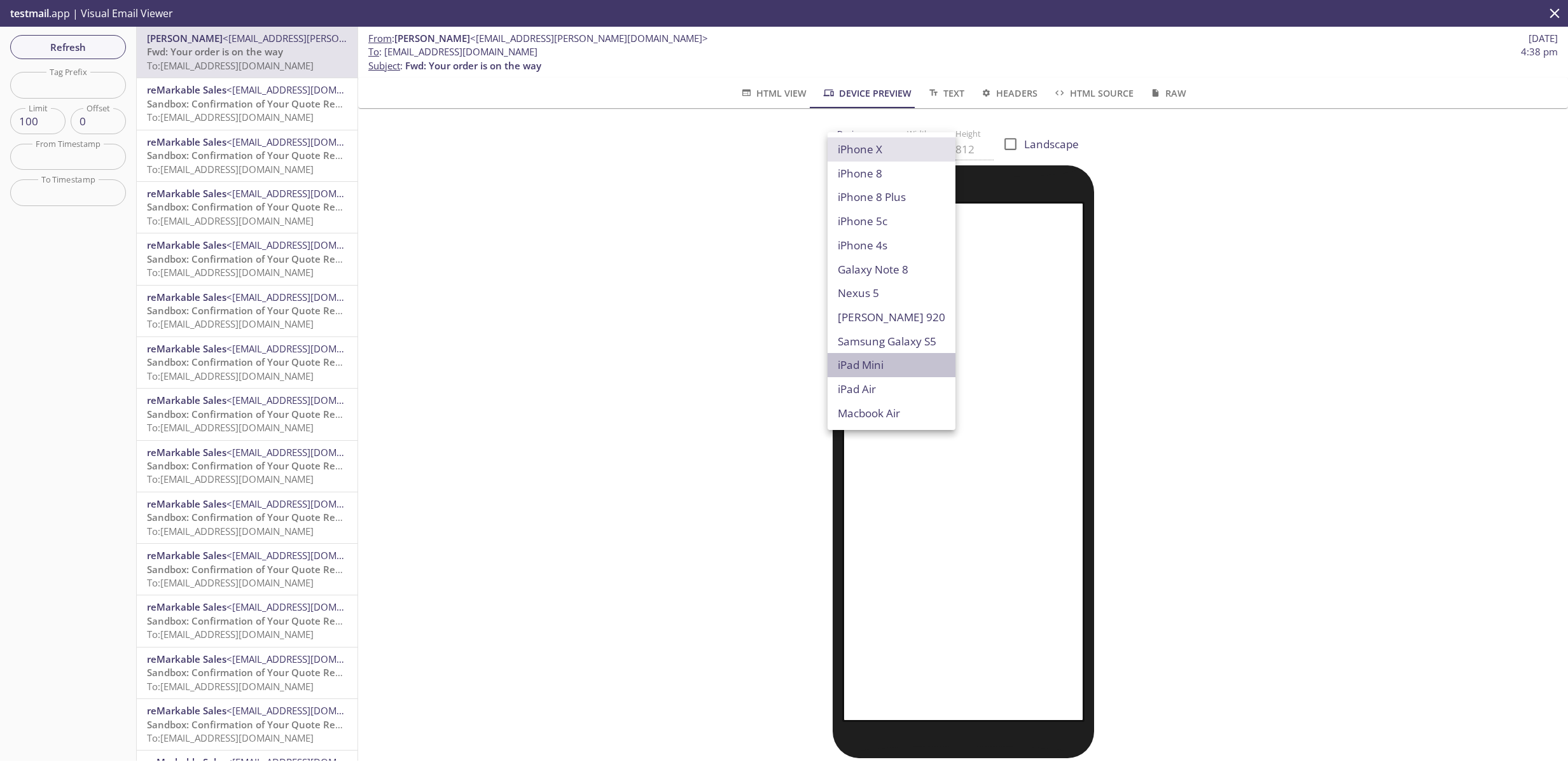
click at [893, 360] on li "iPad Mini" at bounding box center [891, 366] width 127 height 25
type input "iPad Mini"
type input "576"
type input "768"
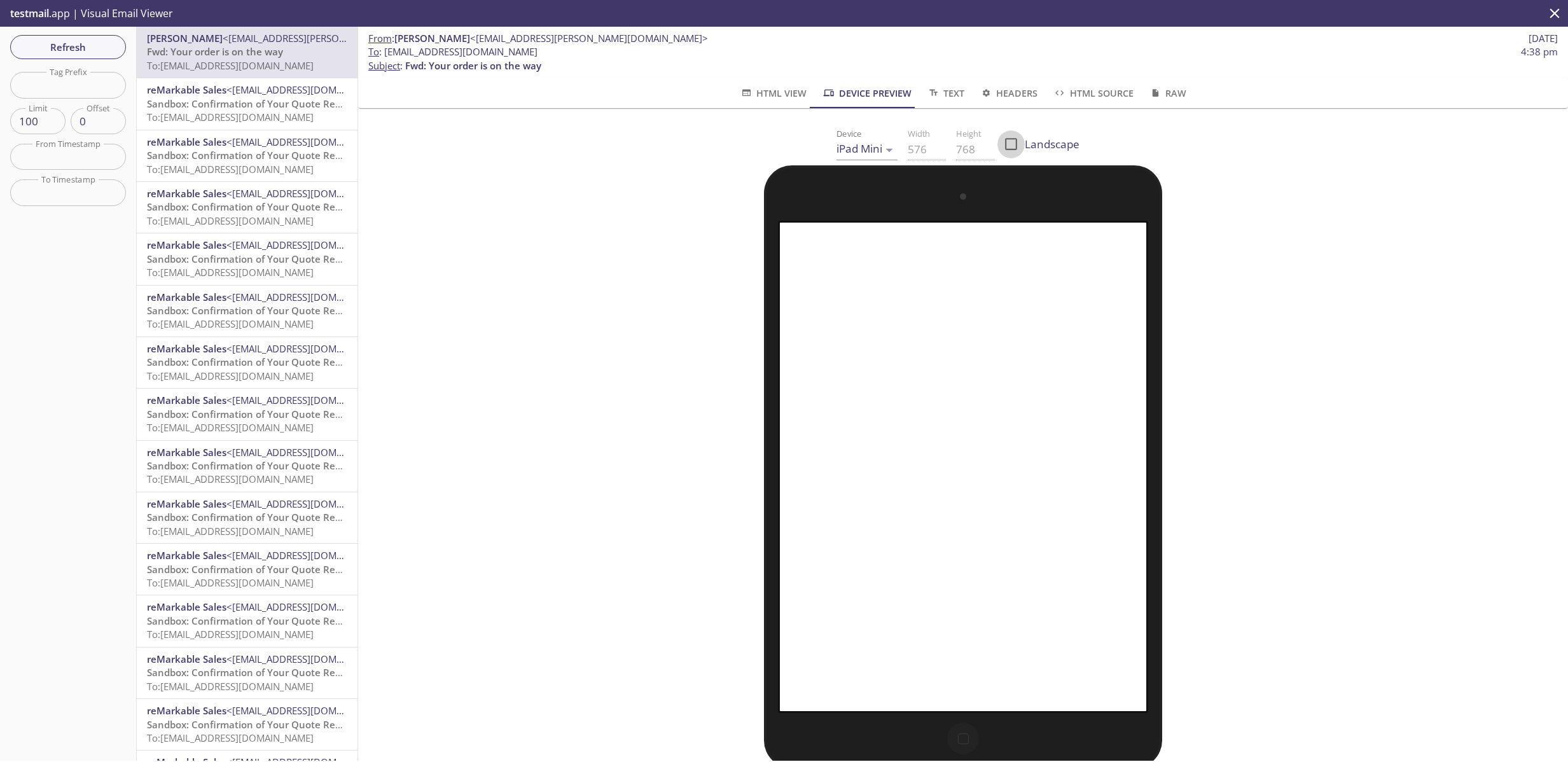
click at [1008, 148] on input "Landscape" at bounding box center [1012, 144] width 28 height 28
checkbox input "true"
type input "768"
type input "576"
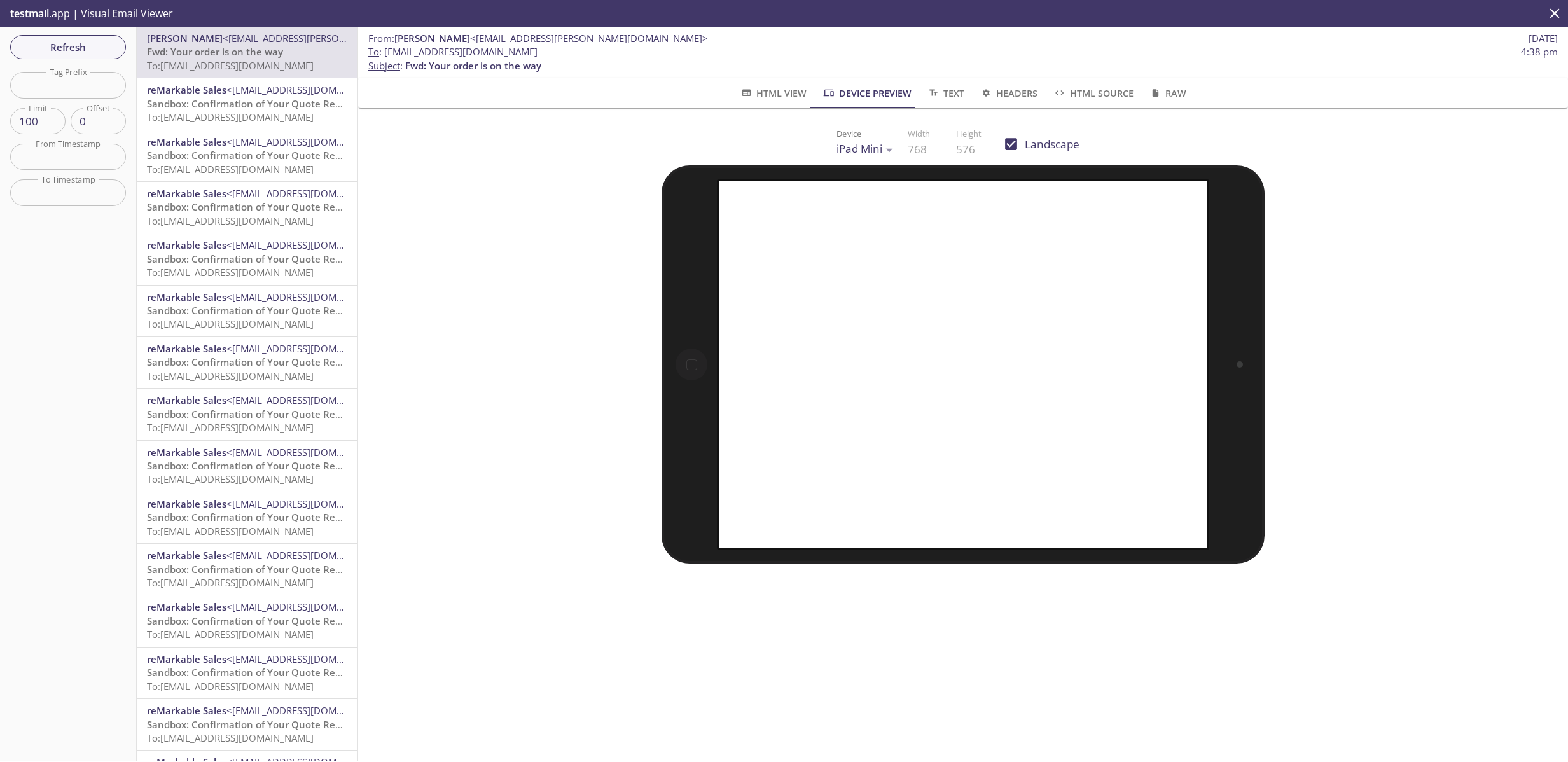
drag, startPoint x: 941, startPoint y: 95, endPoint x: 958, endPoint y: 94, distance: 17.0
click at [942, 95] on span "Text" at bounding box center [946, 93] width 38 height 16
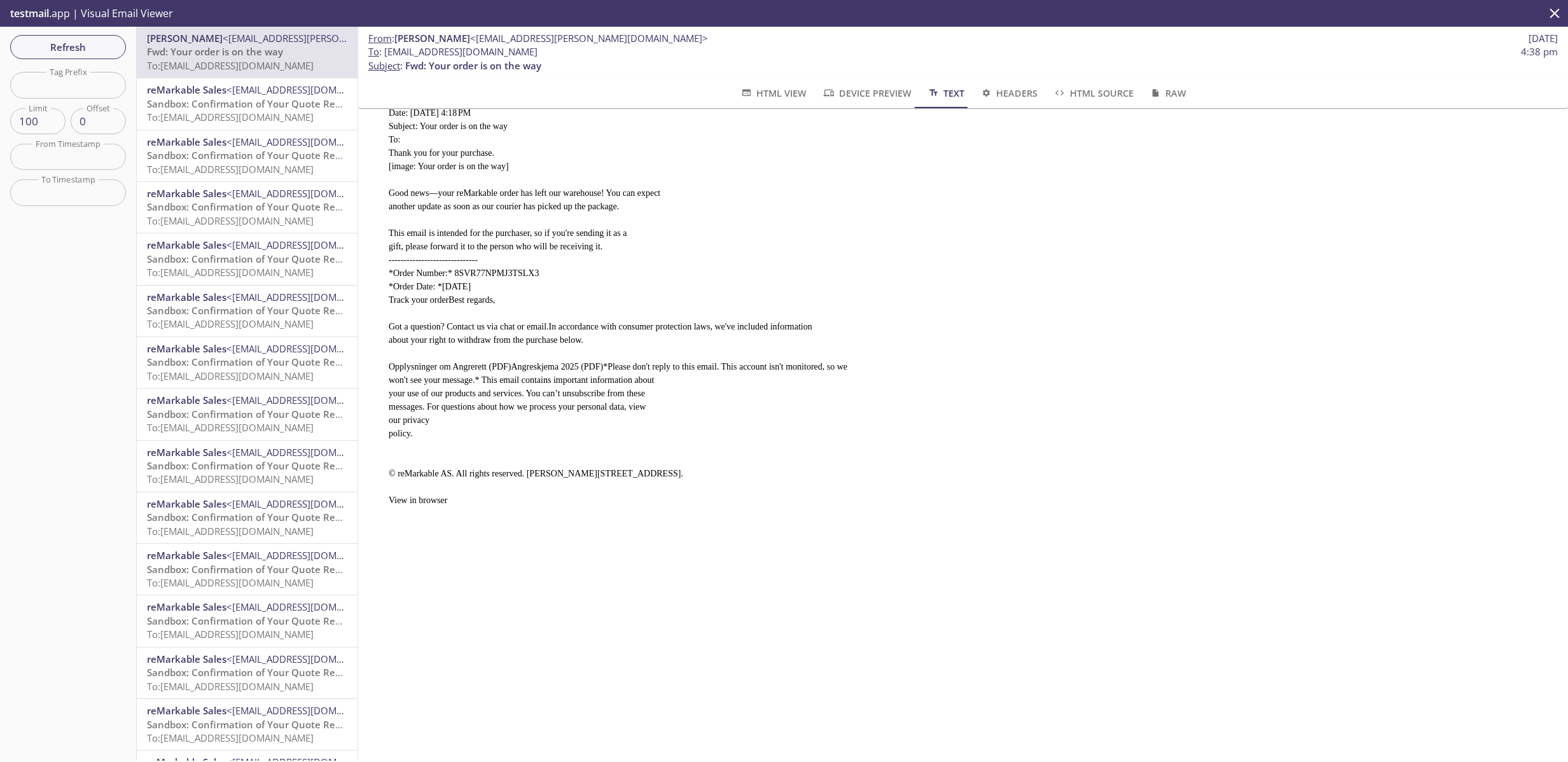
scroll to position [192, 0]
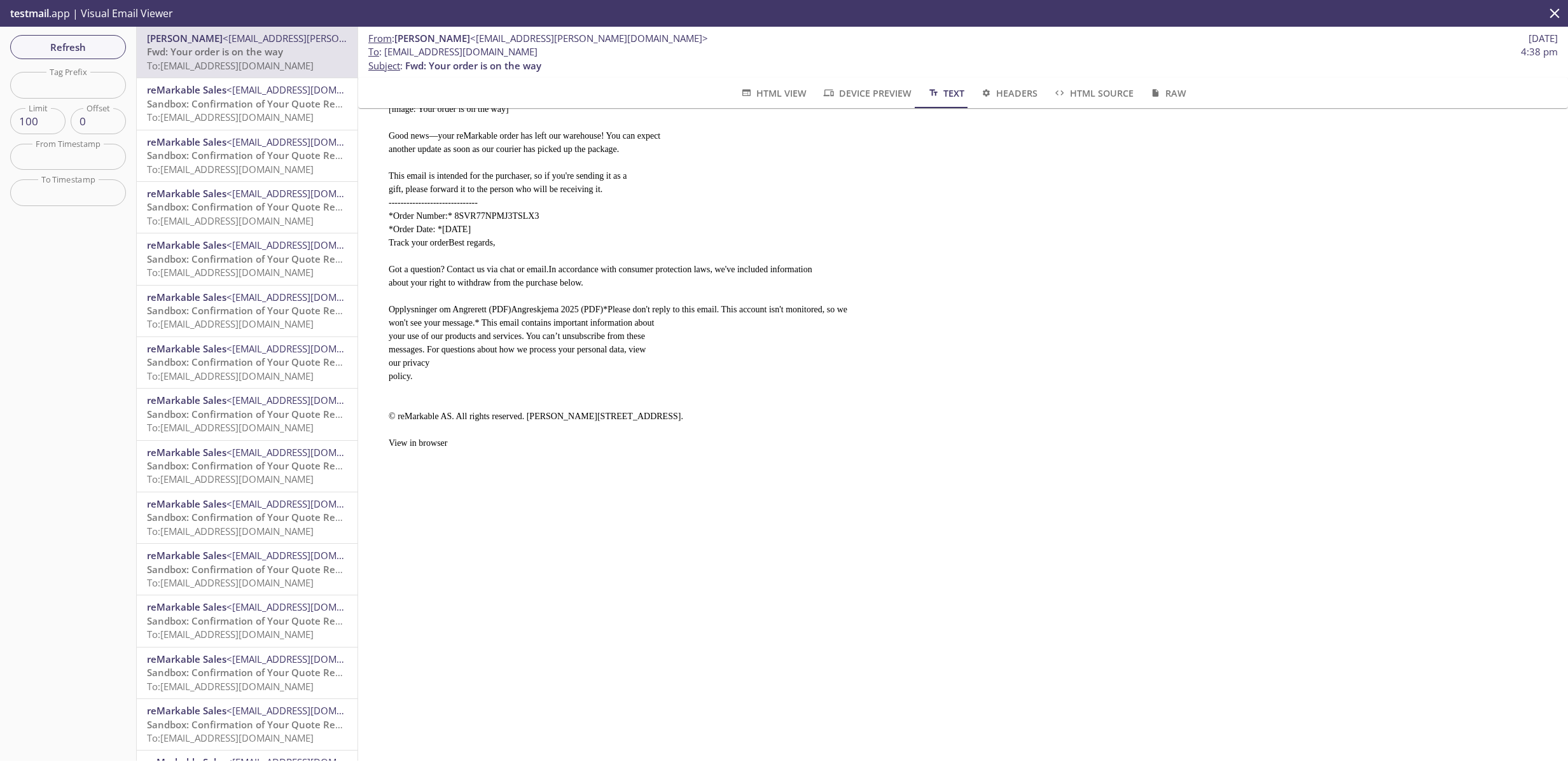
click at [1015, 87] on span "Headers" at bounding box center [1009, 93] width 58 height 16
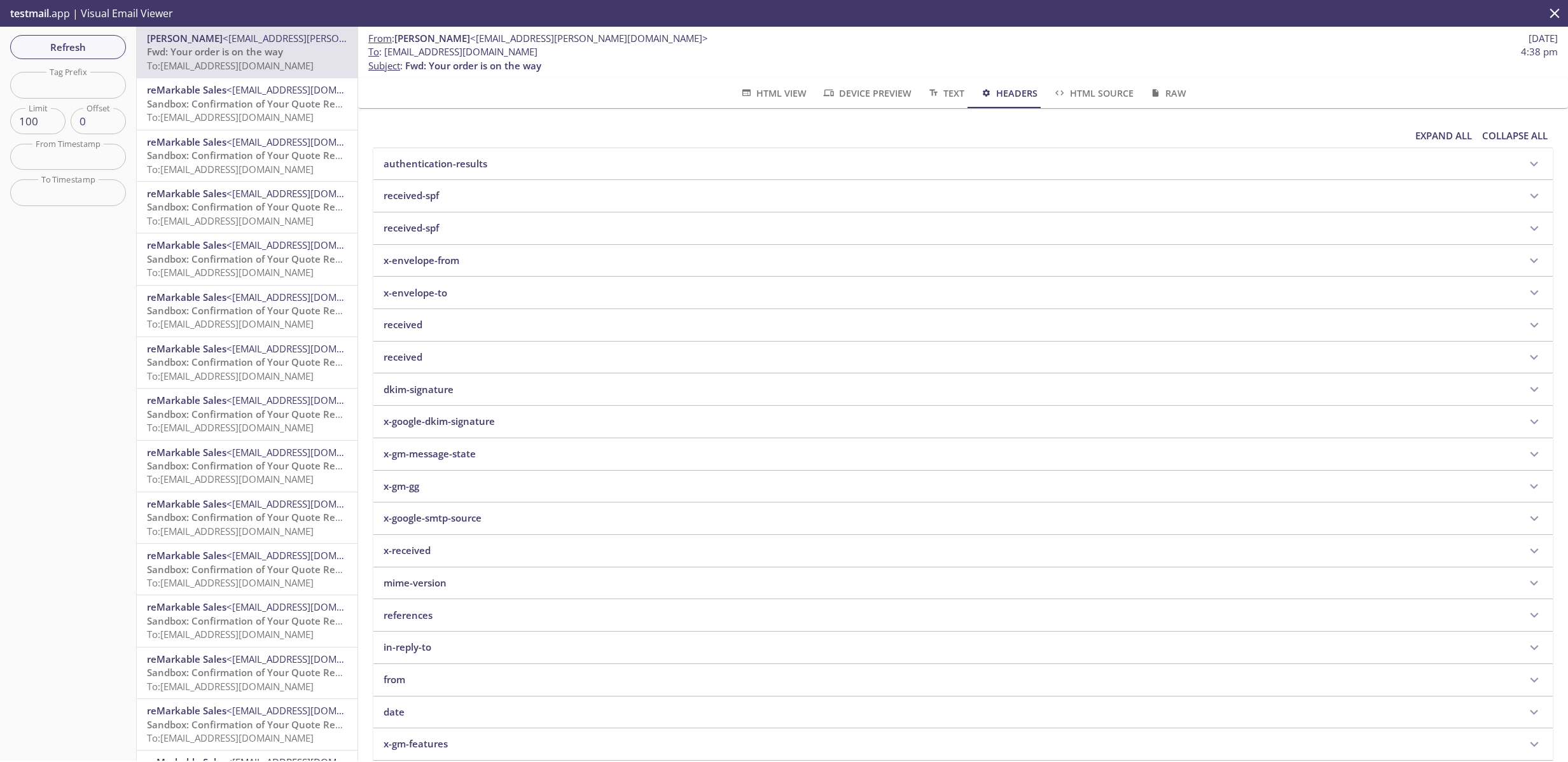
click at [468, 167] on p "authentication-results" at bounding box center [435, 163] width 104 height 13
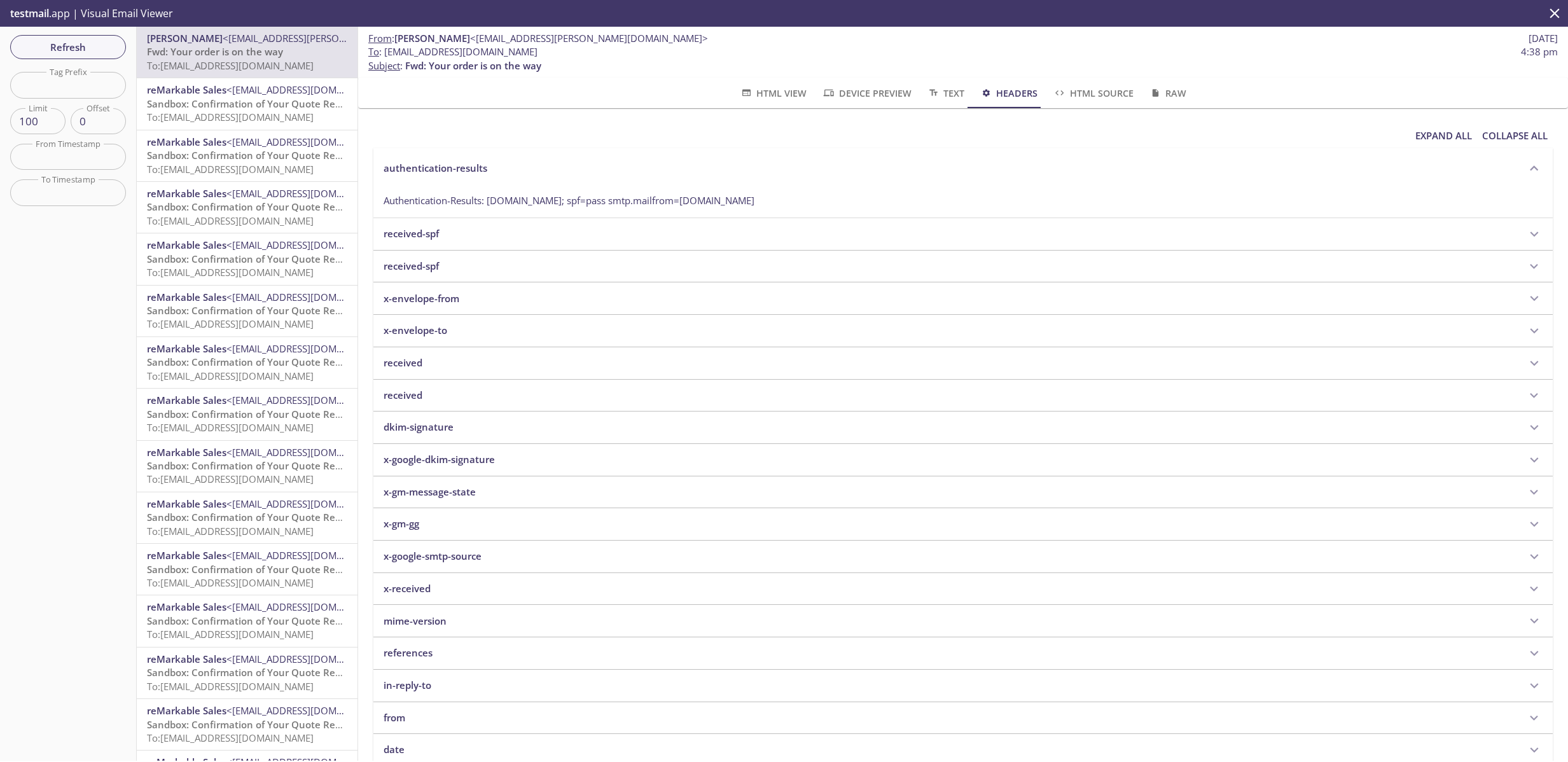
click at [490, 168] on div "authentication-results" at bounding box center [950, 168] width 1135 height 13
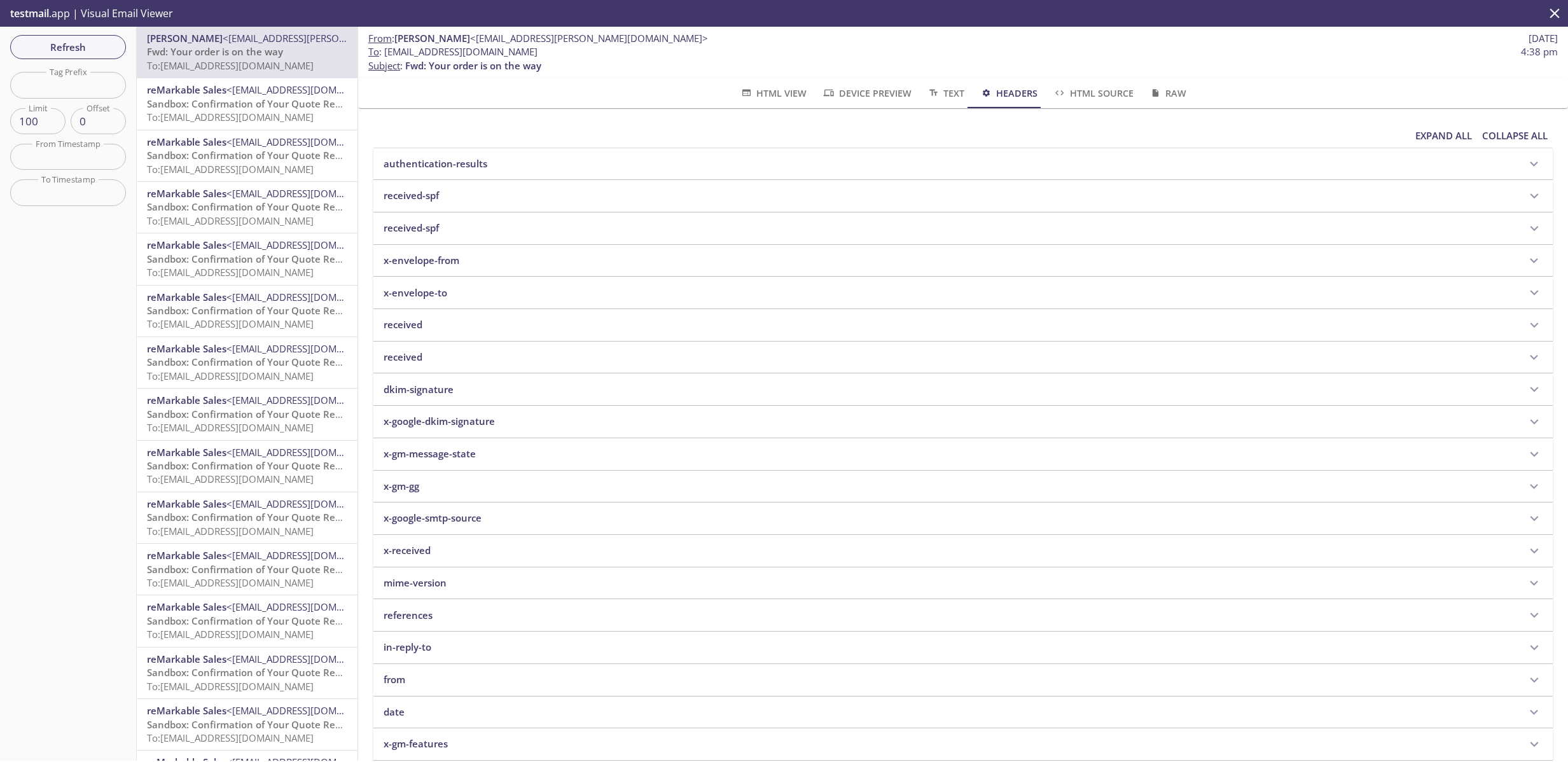
click at [1073, 91] on span "HTML Source" at bounding box center [1093, 93] width 80 height 16
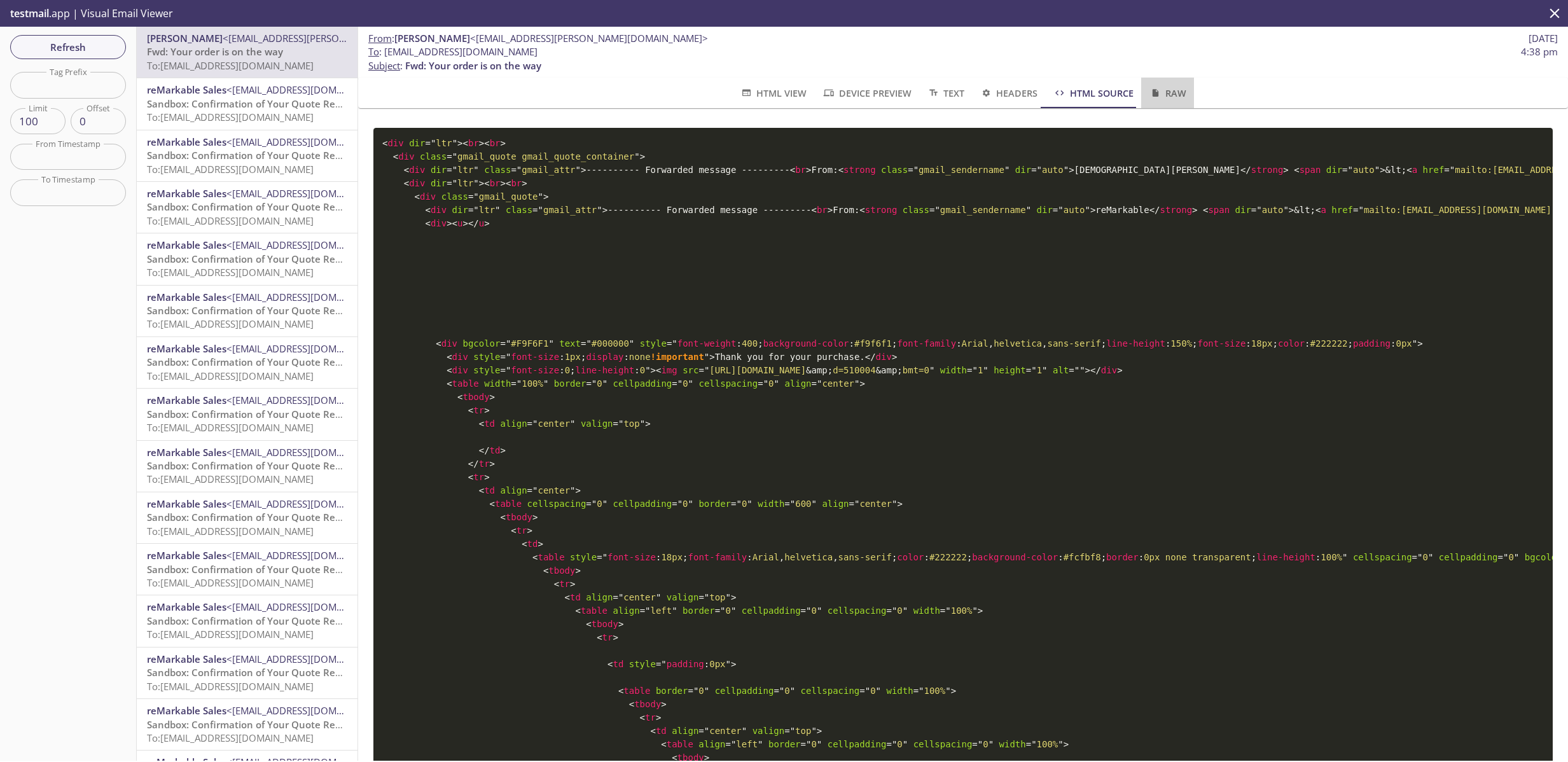
click at [1164, 92] on span "Raw" at bounding box center [1167, 93] width 38 height 16
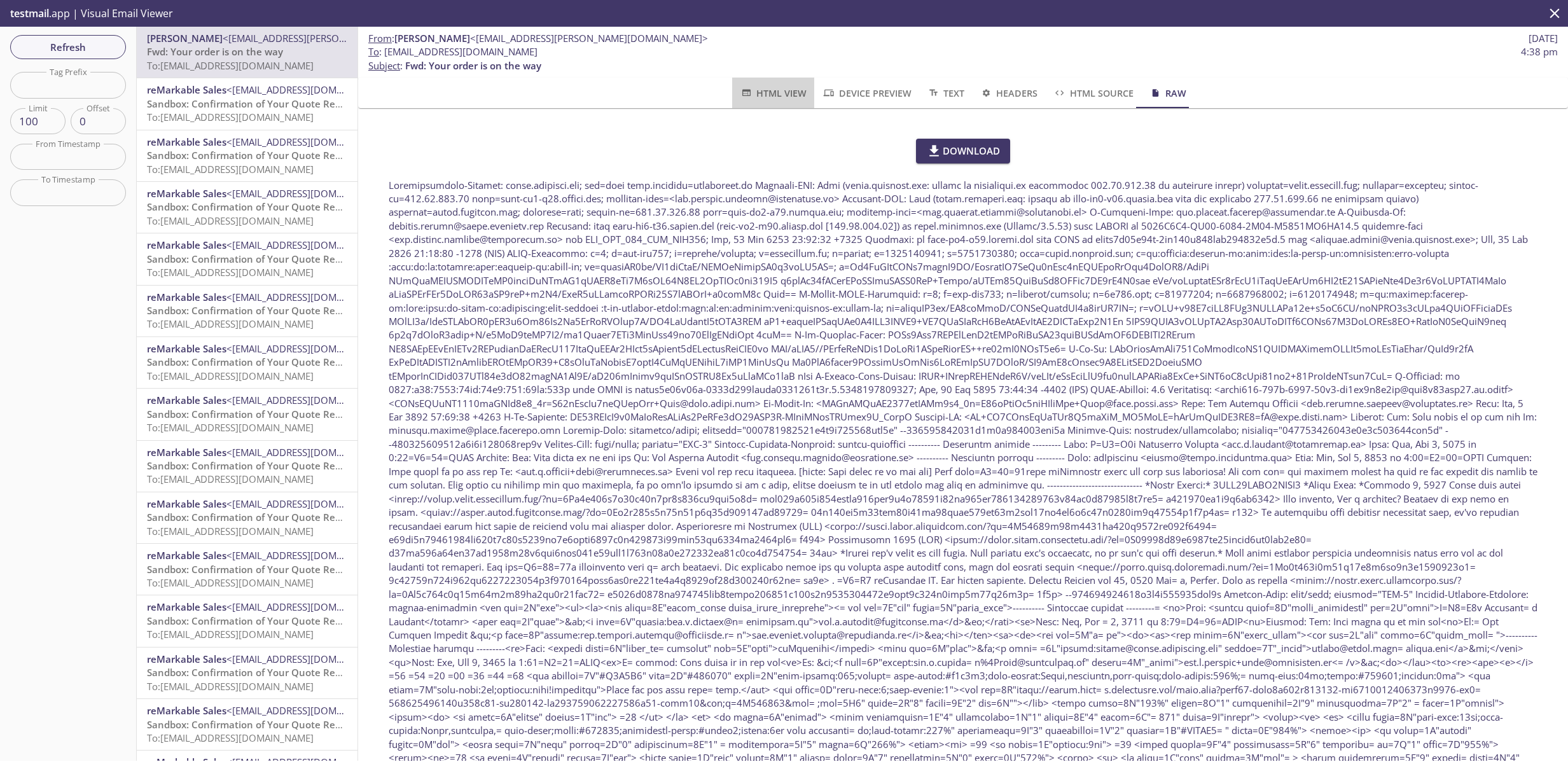
click at [752, 91] on span "HTML View" at bounding box center [773, 93] width 67 height 16
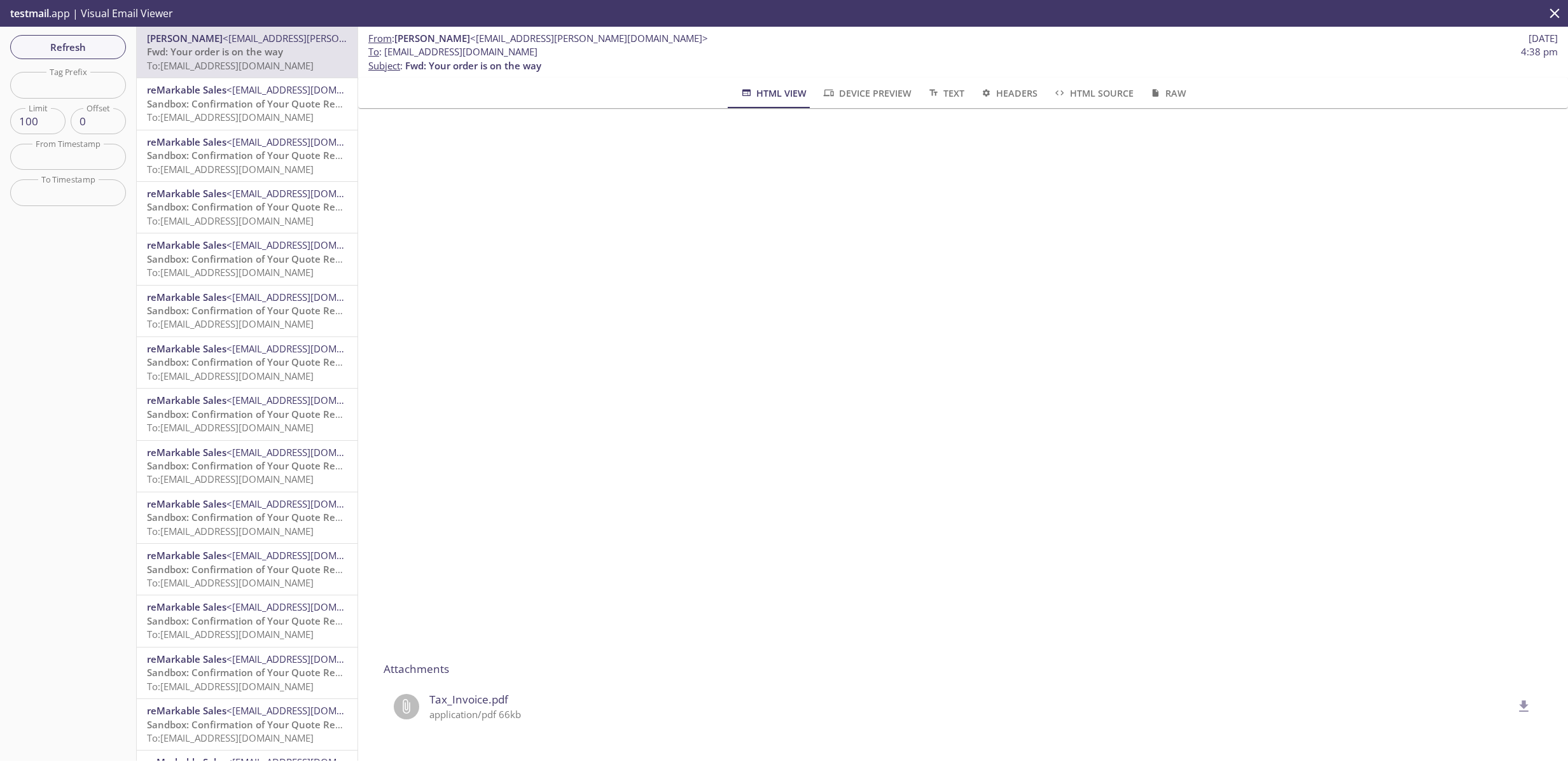
scroll to position [0, 0]
